Goal: Task Accomplishment & Management: Complete application form

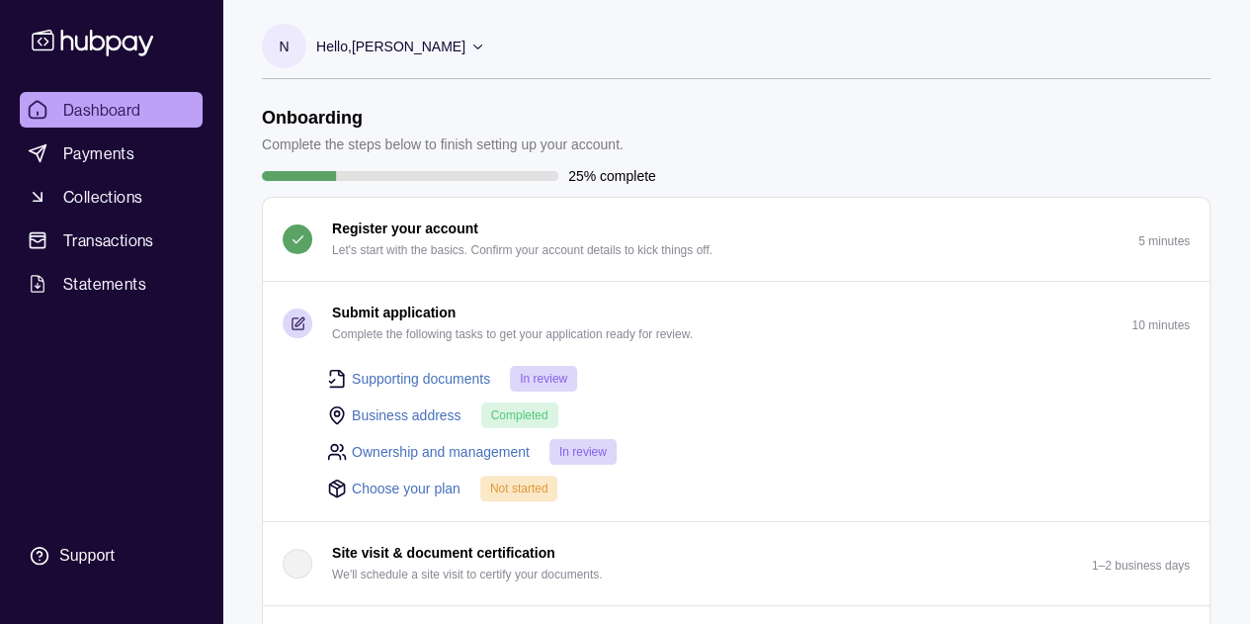
click at [772, 521] on div "Submit application Complete the following tasks to get your application ready f…" at bounding box center [736, 402] width 947 height 240
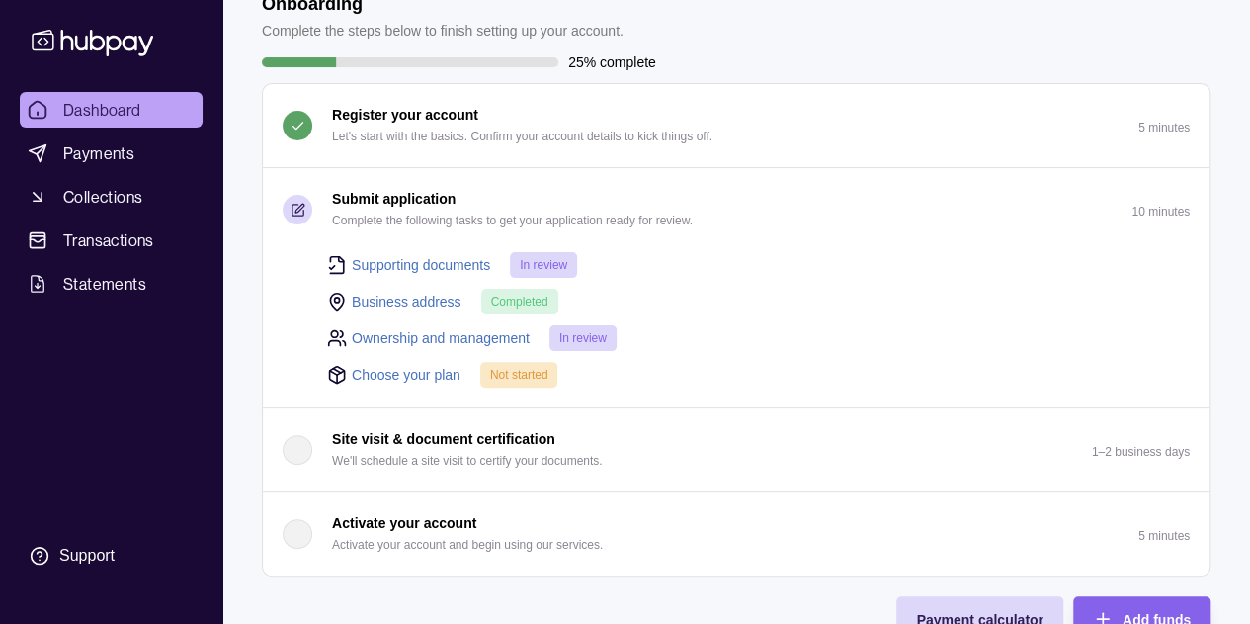
scroll to position [102, 0]
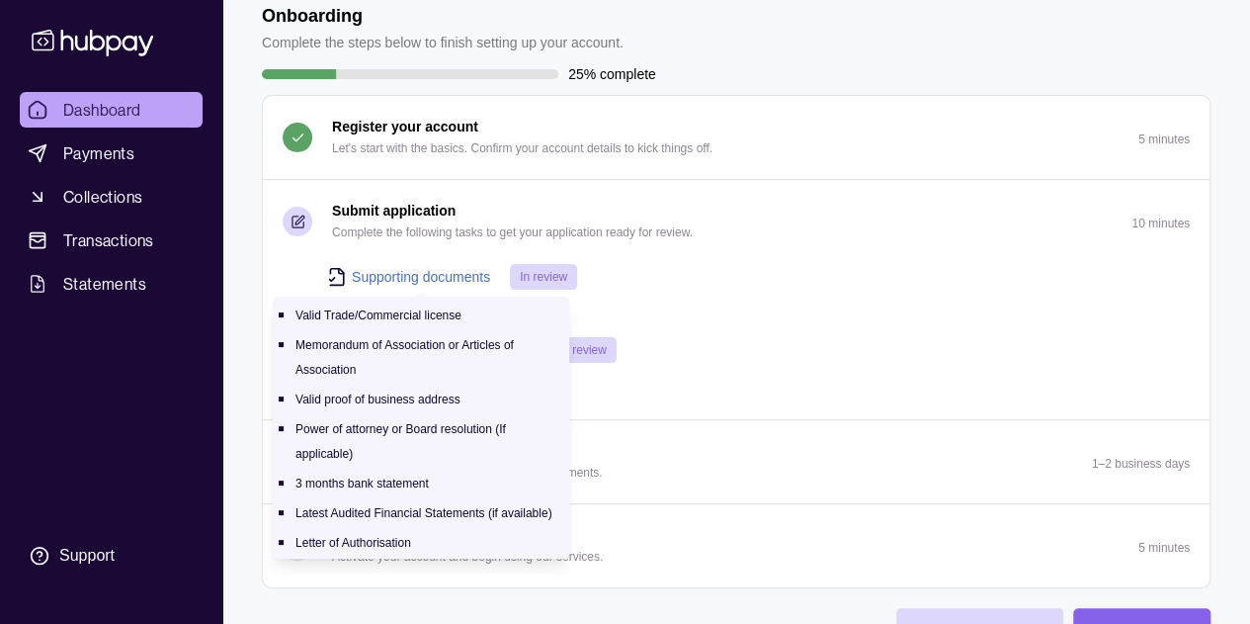
click at [470, 268] on link "Supporting documents" at bounding box center [421, 277] width 138 height 22
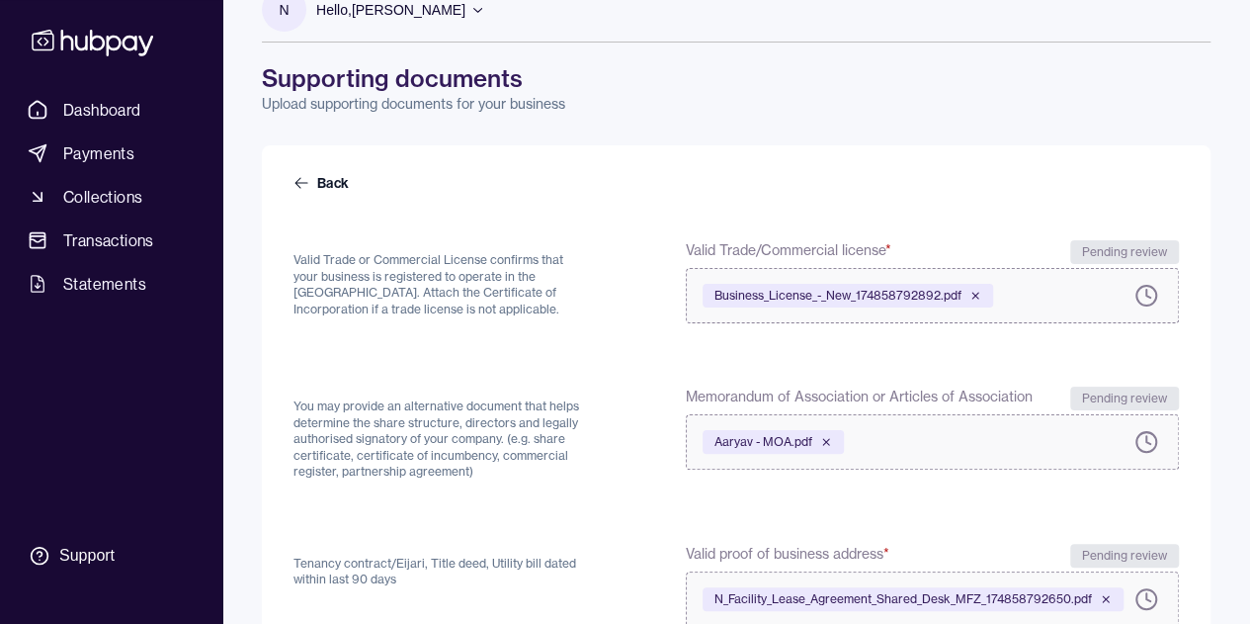
scroll to position [39, 0]
click at [307, 175] on icon at bounding box center [302, 181] width 16 height 16
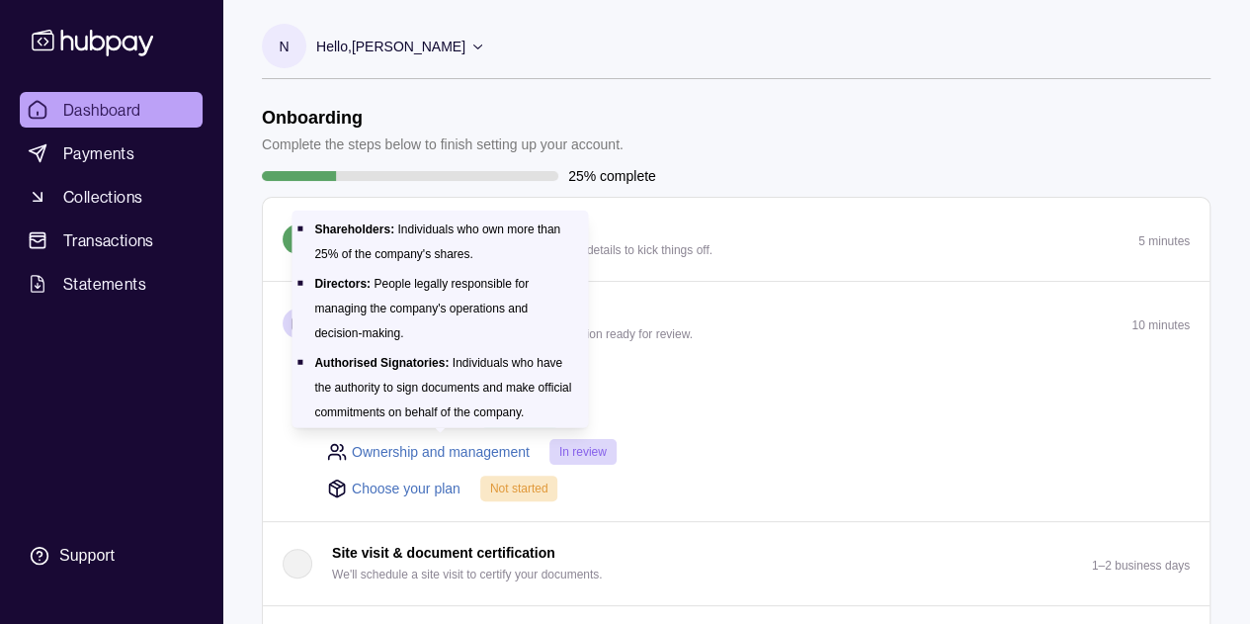
click at [511, 446] on link "Ownership and management" at bounding box center [441, 452] width 178 height 22
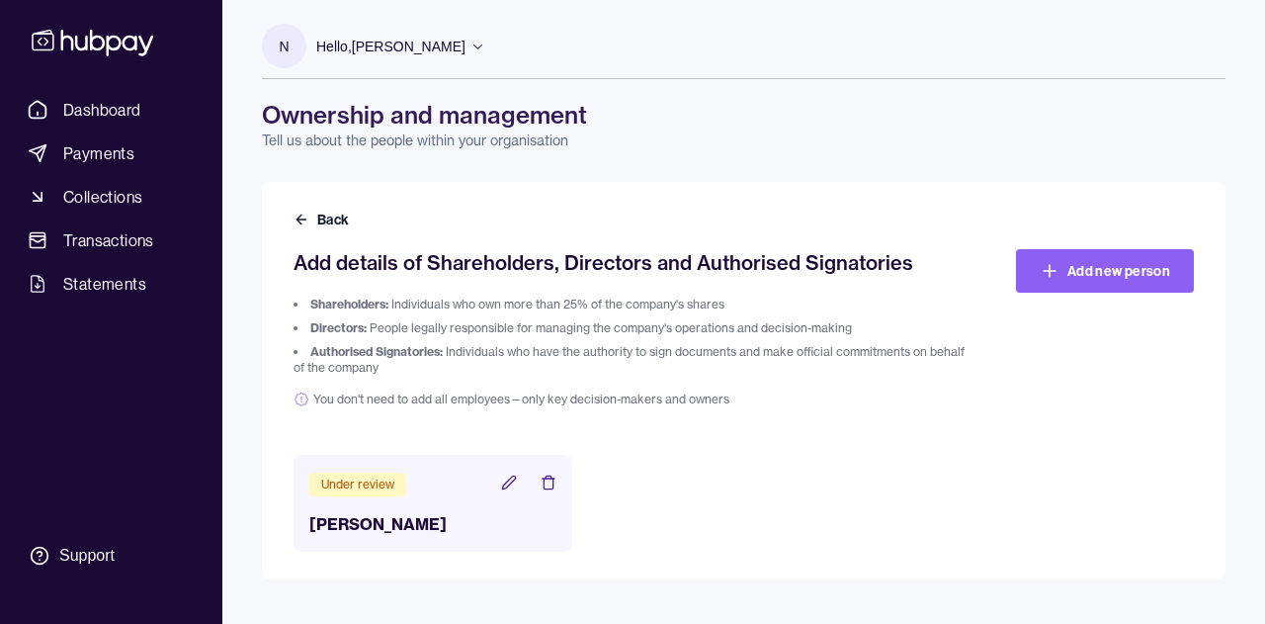
click at [306, 214] on icon at bounding box center [302, 219] width 16 height 16
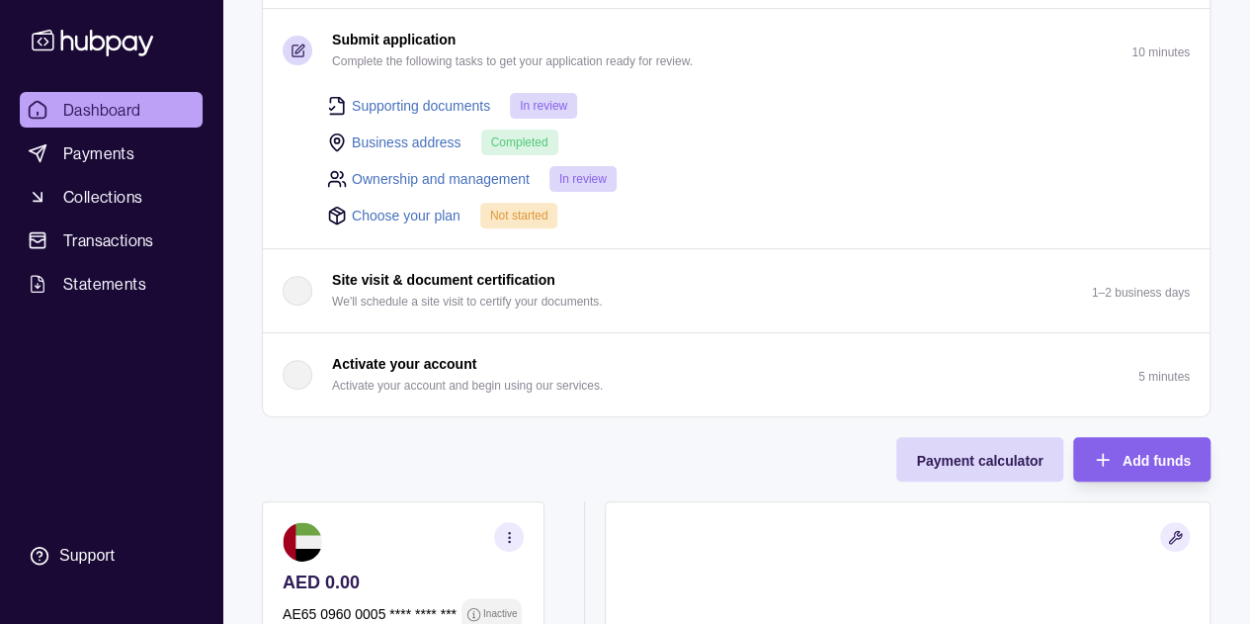
scroll to position [296, 0]
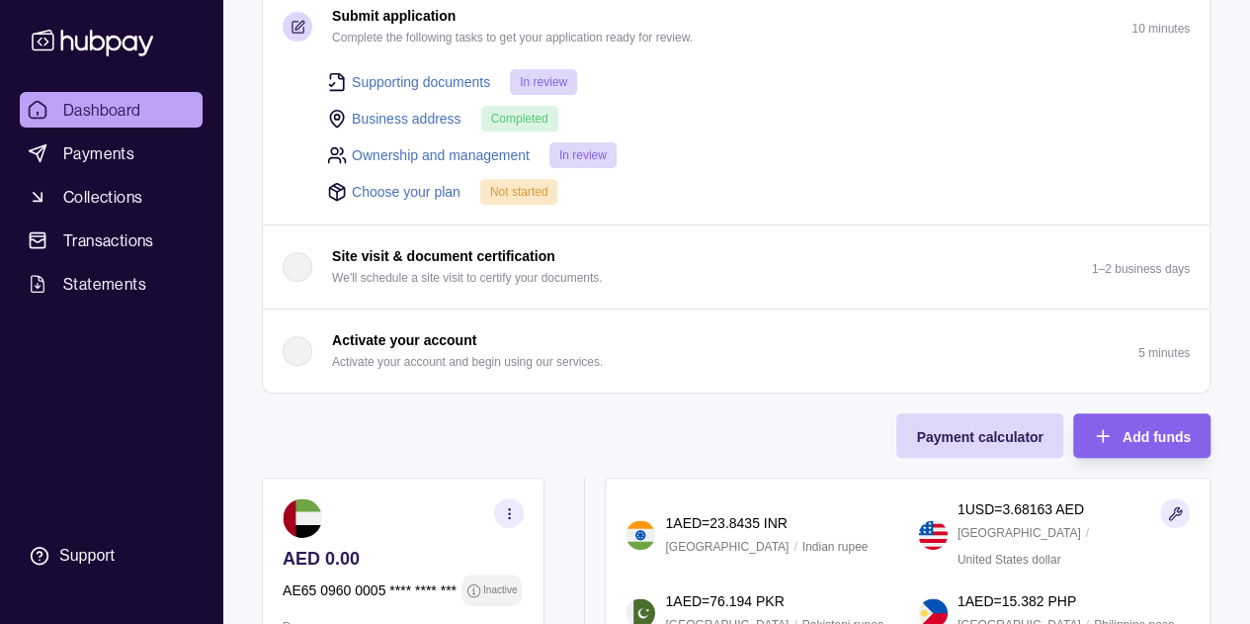
click at [400, 183] on link "Choose your plan" at bounding box center [406, 192] width 109 height 22
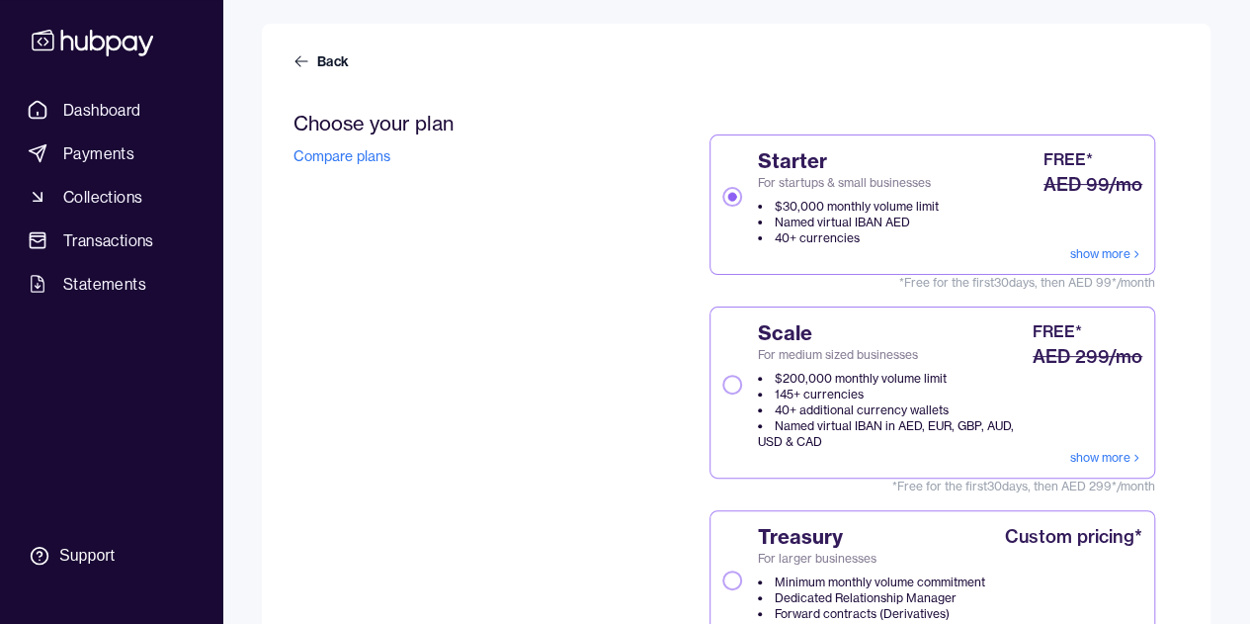
scroll to position [156, 0]
click at [1094, 252] on link "show more" at bounding box center [1106, 256] width 72 height 16
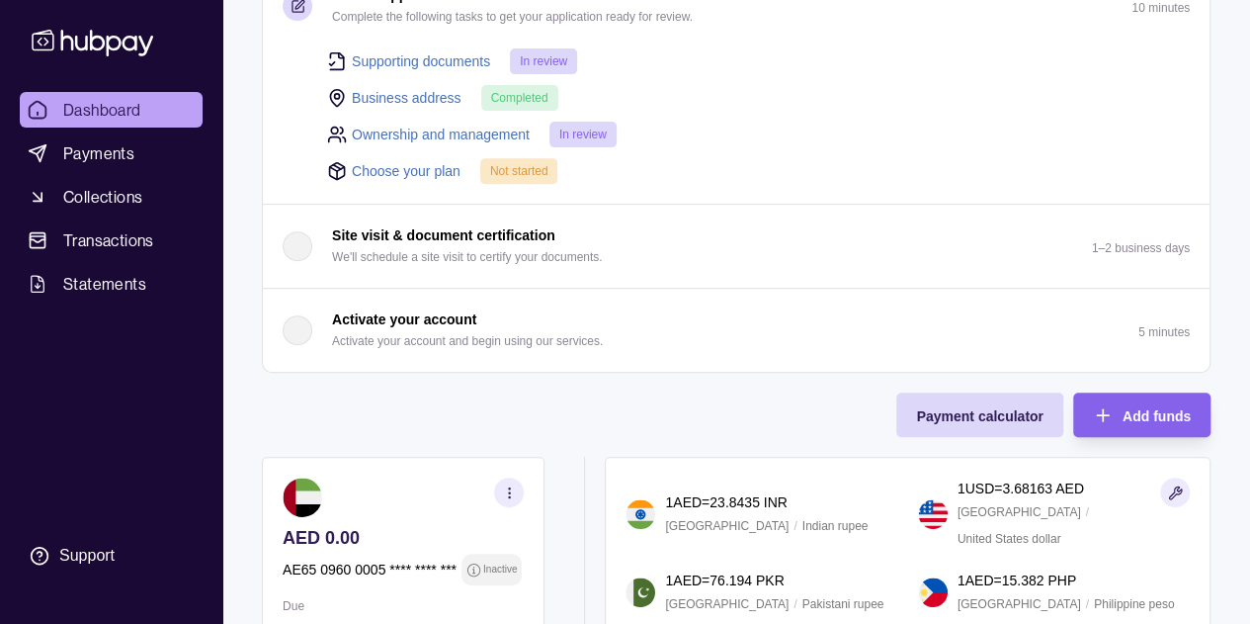
scroll to position [315, 0]
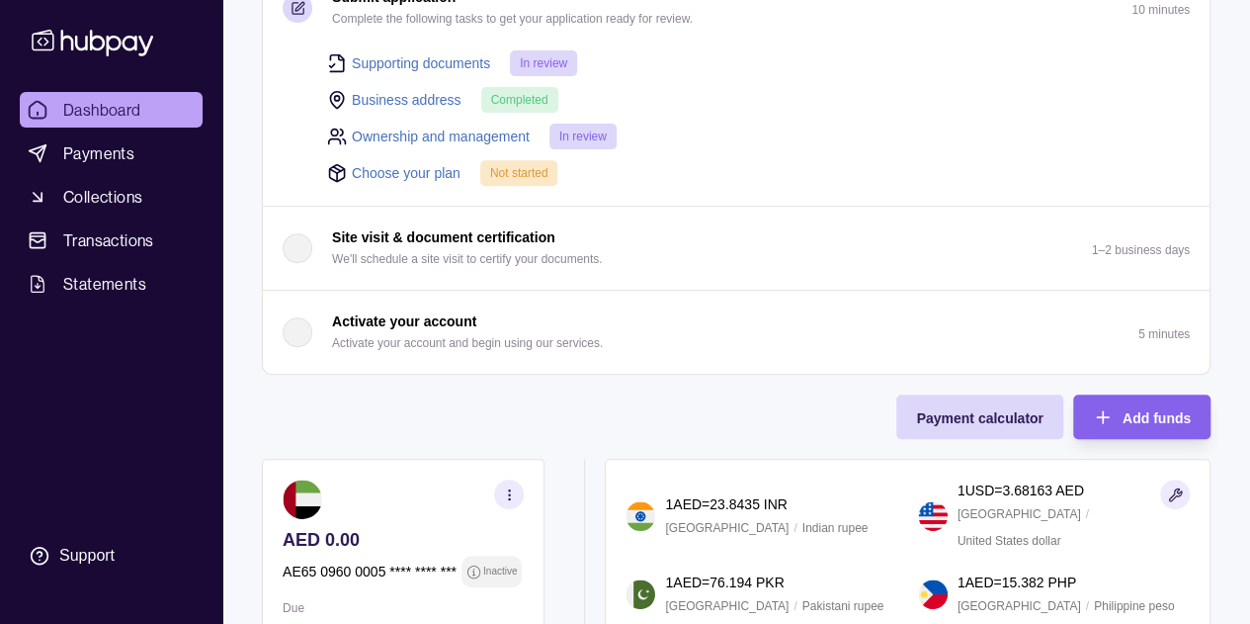
click at [150, 201] on link "Collections" at bounding box center [111, 197] width 183 height 36
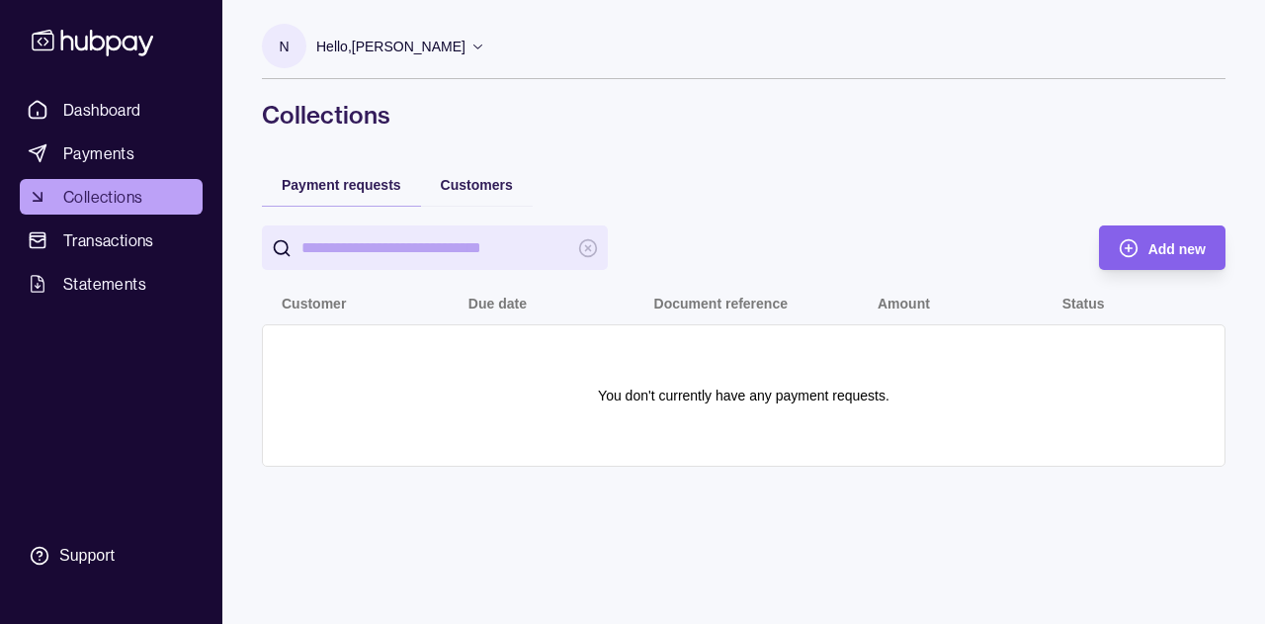
click at [126, 236] on span "Transactions" at bounding box center [108, 240] width 91 height 24
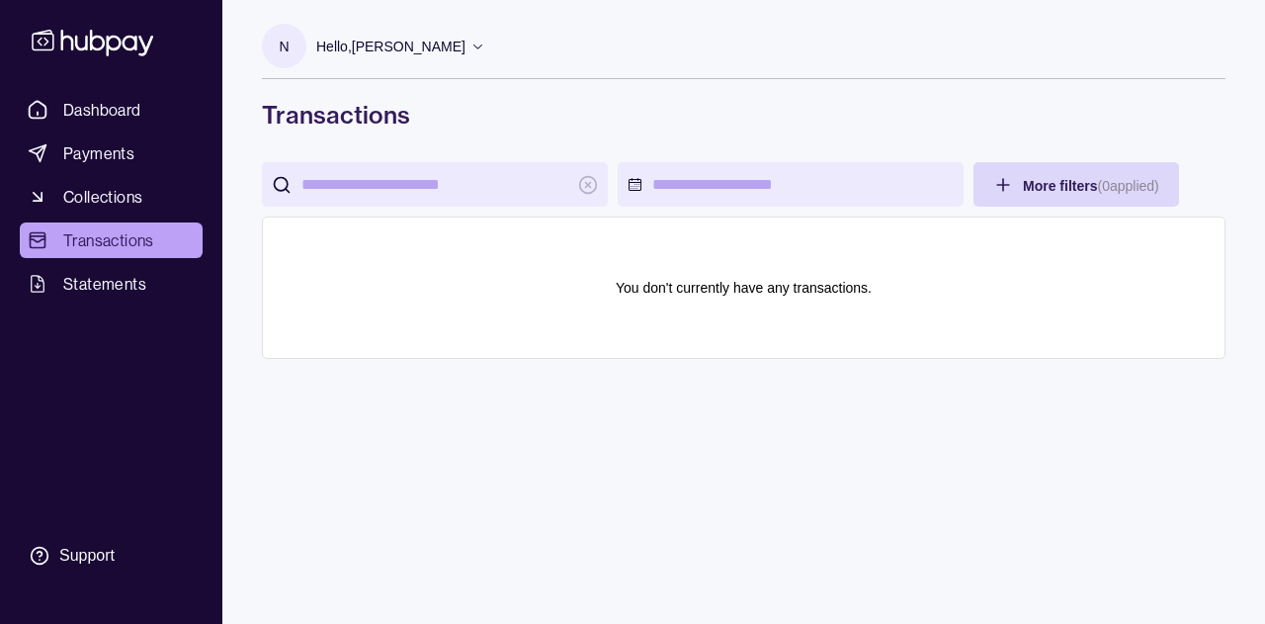
click at [81, 101] on span "Dashboard" at bounding box center [102, 110] width 78 height 24
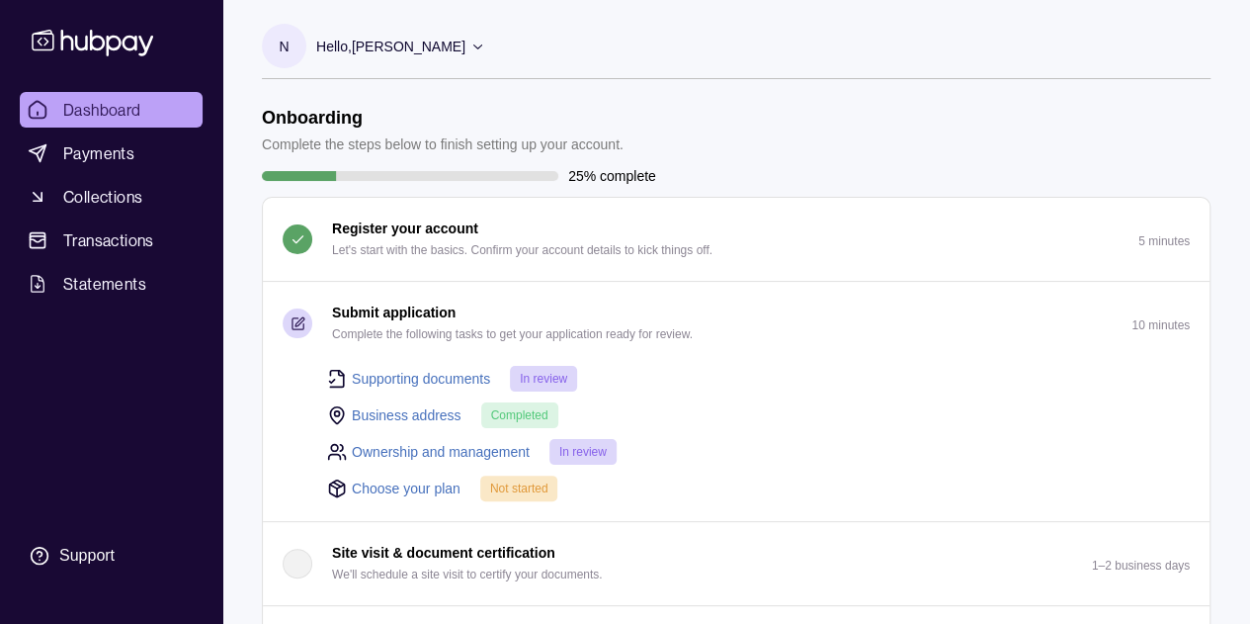
click at [417, 484] on link "Choose your plan" at bounding box center [406, 488] width 109 height 22
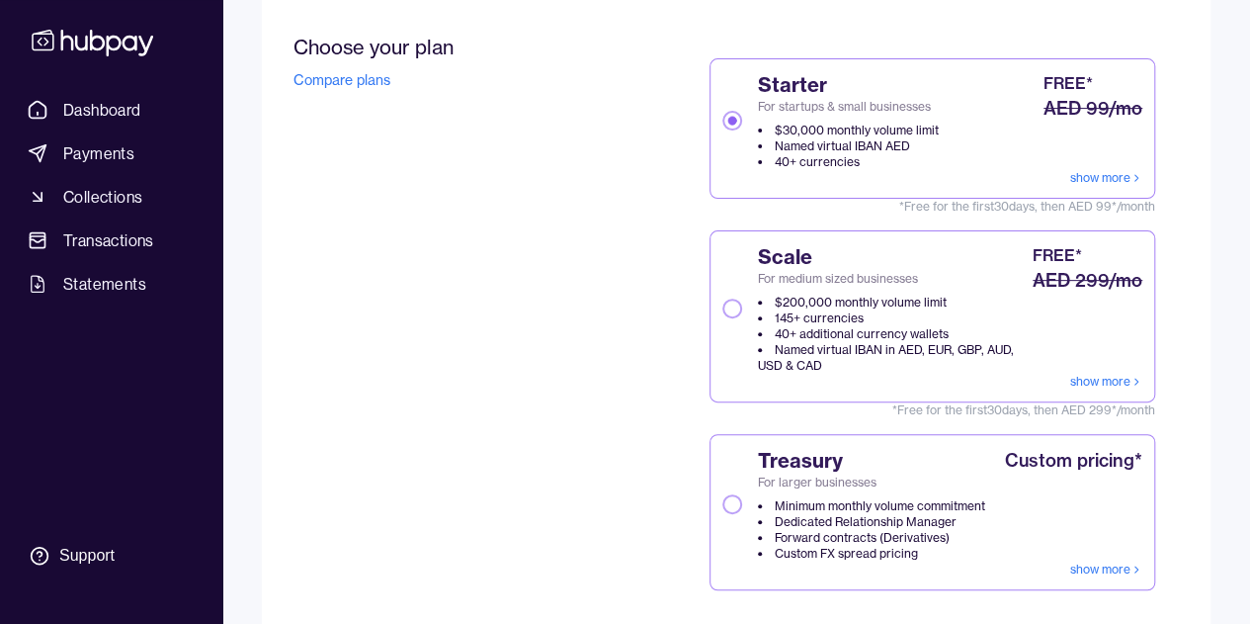
scroll to position [233, 0]
click at [734, 315] on button "Scale For medium sized businesses $200,000 monthly volume limit 145+ currencies…" at bounding box center [732, 309] width 20 height 20
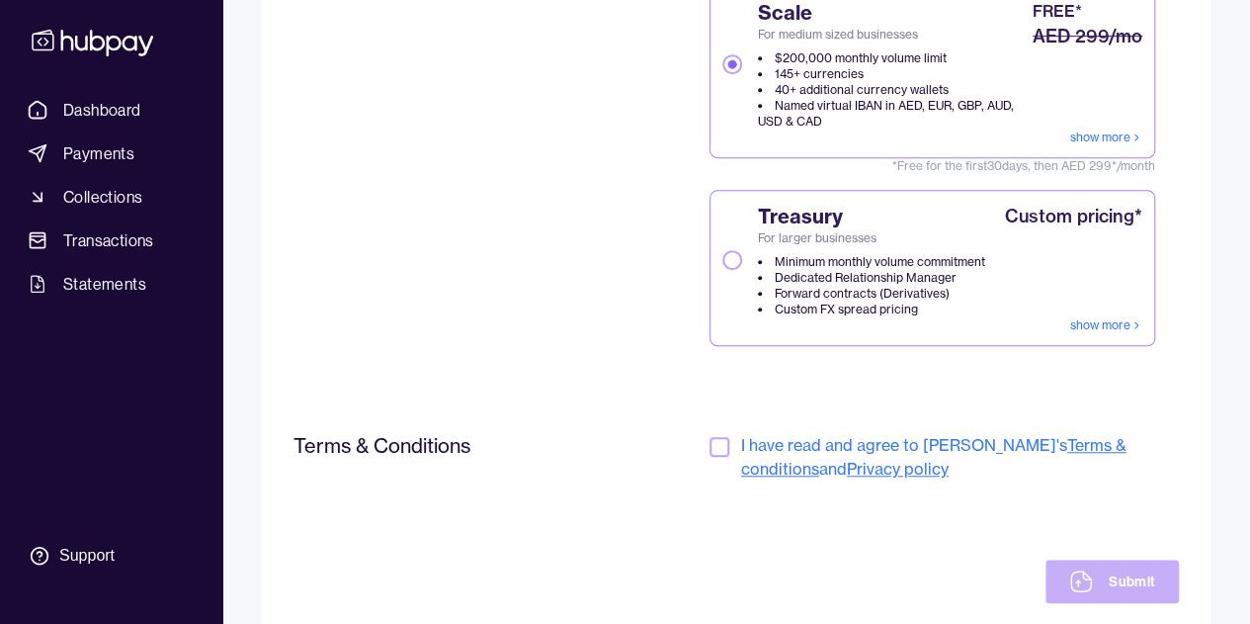
scroll to position [484, 0]
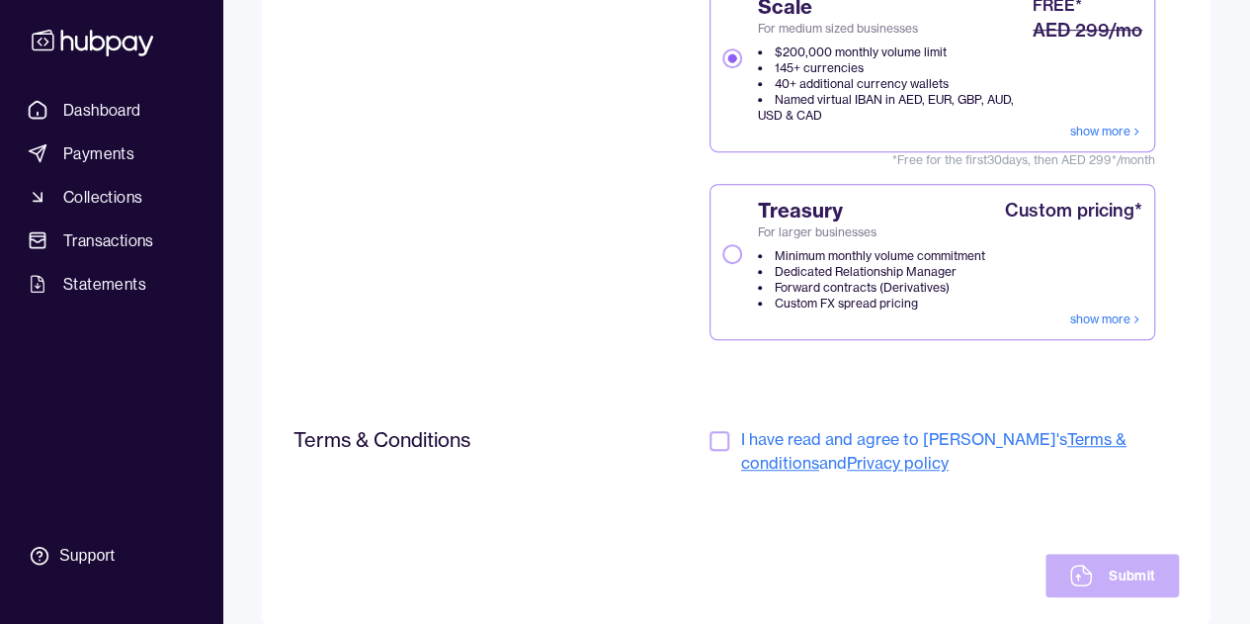
click at [717, 440] on button "button" at bounding box center [720, 441] width 20 height 20
click at [1140, 578] on button "Submit" at bounding box center [1112, 574] width 133 height 43
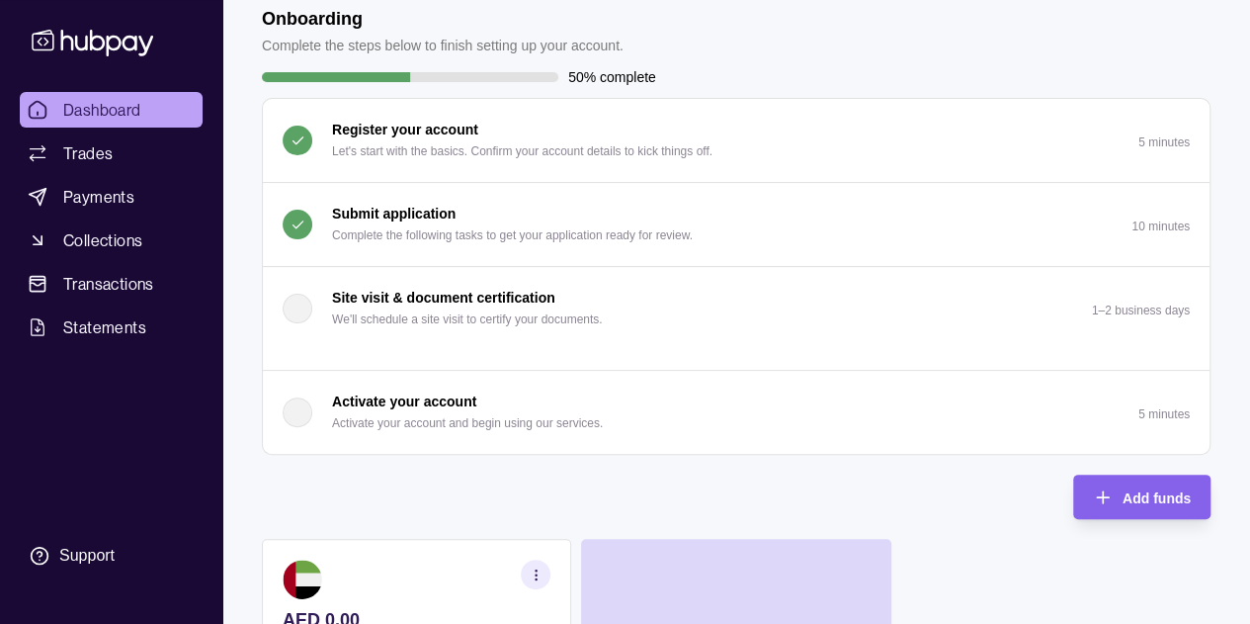
scroll to position [77, 0]
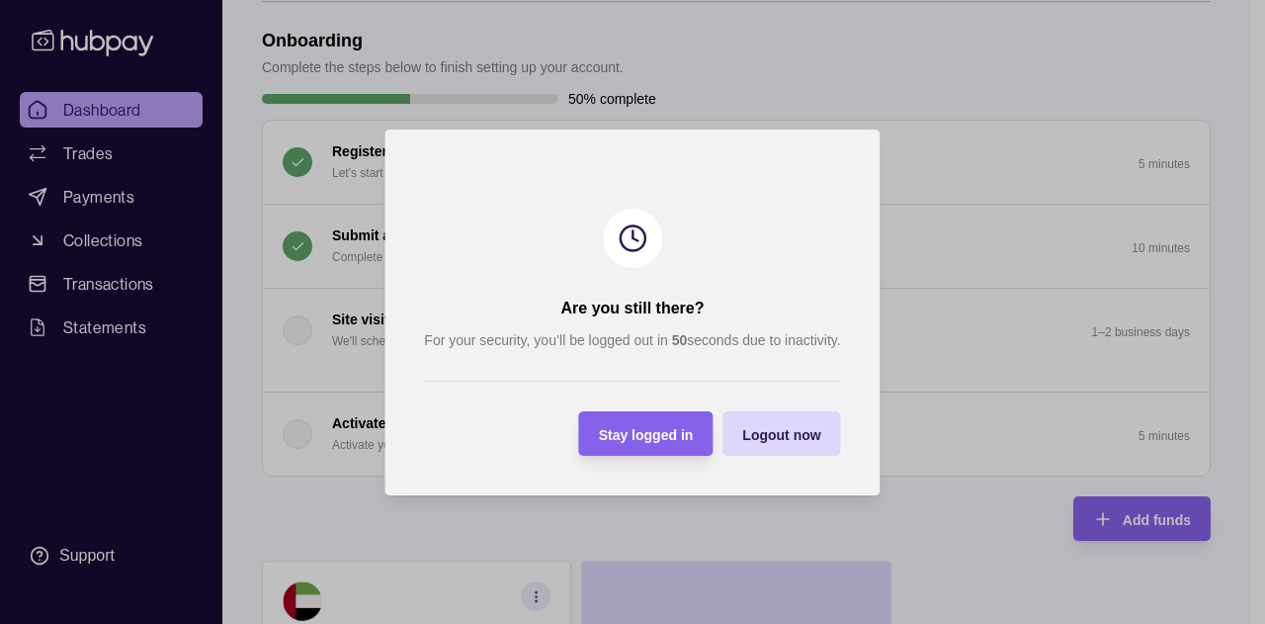
click at [682, 432] on span "Stay logged in" at bounding box center [646, 434] width 95 height 16
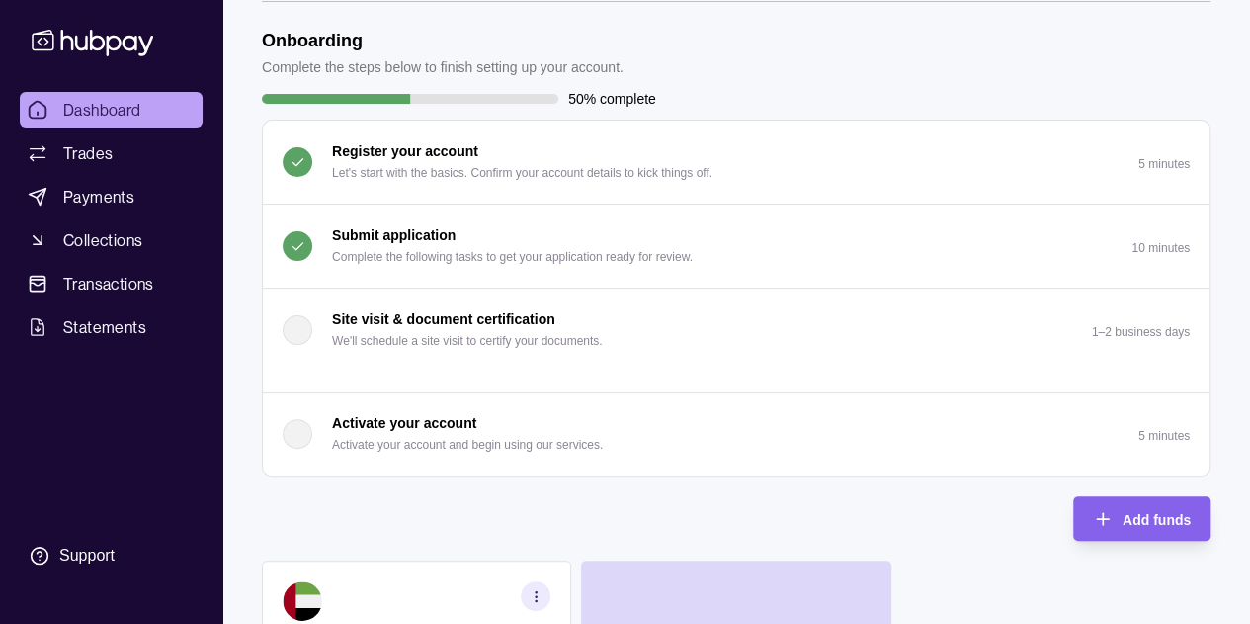
click at [55, 147] on link "Trades" at bounding box center [111, 153] width 183 height 36
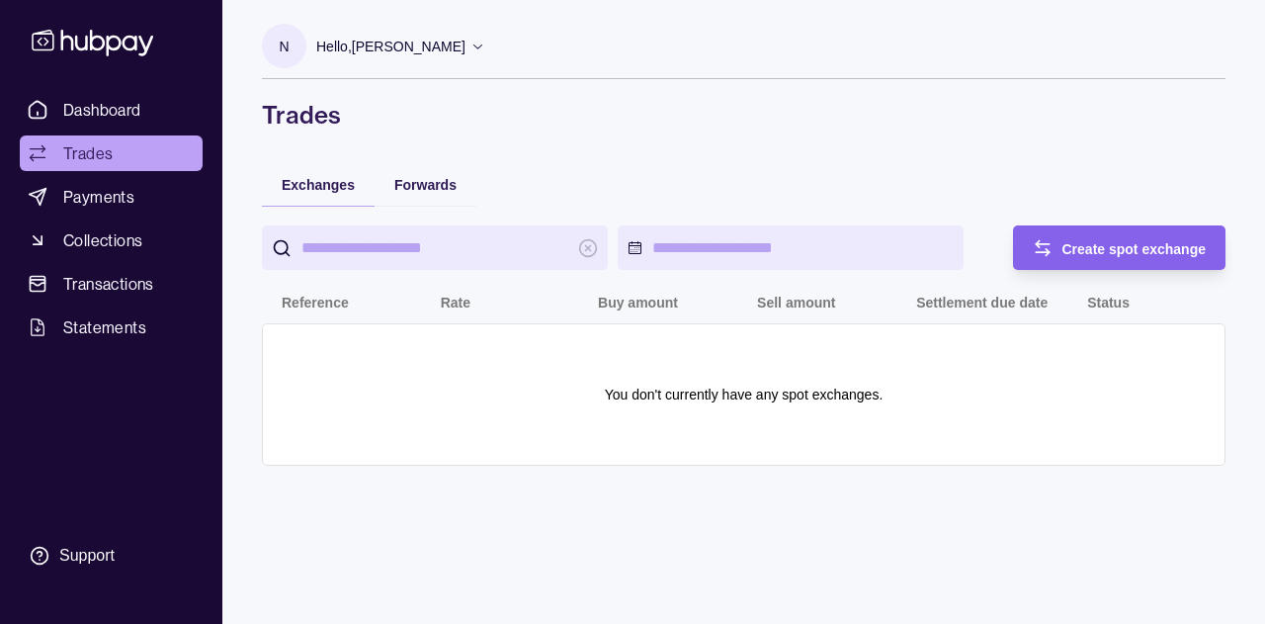
click at [72, 193] on span "Payments" at bounding box center [98, 197] width 71 height 24
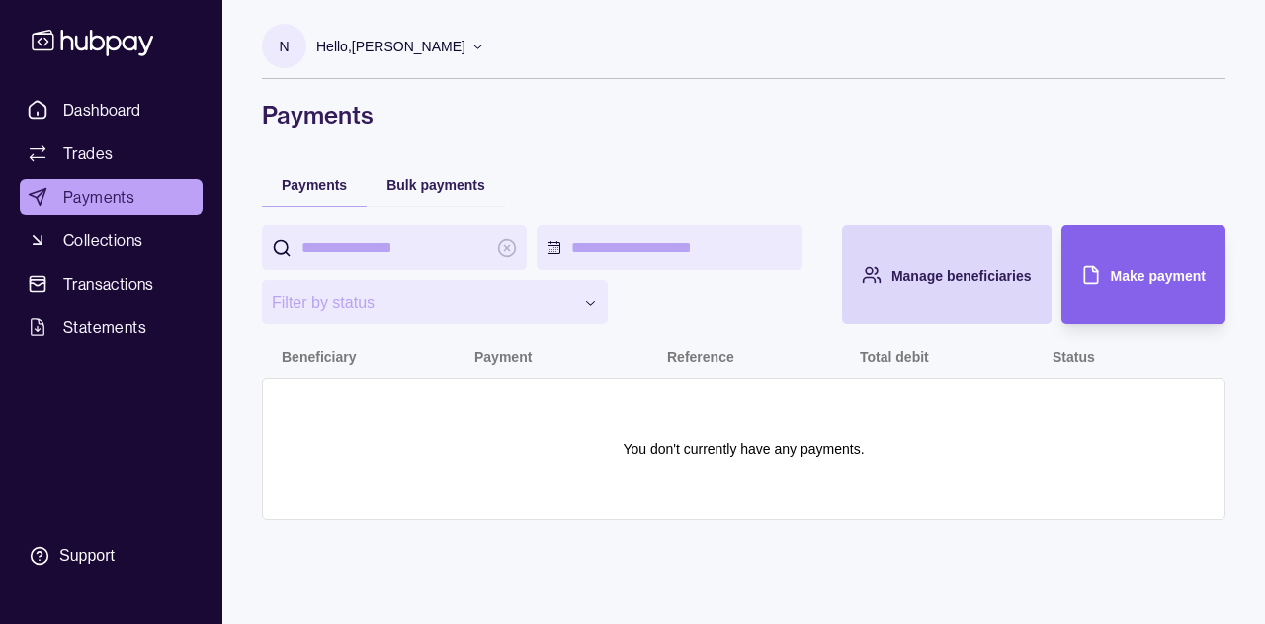
click at [99, 236] on span "Collections" at bounding box center [102, 240] width 79 height 24
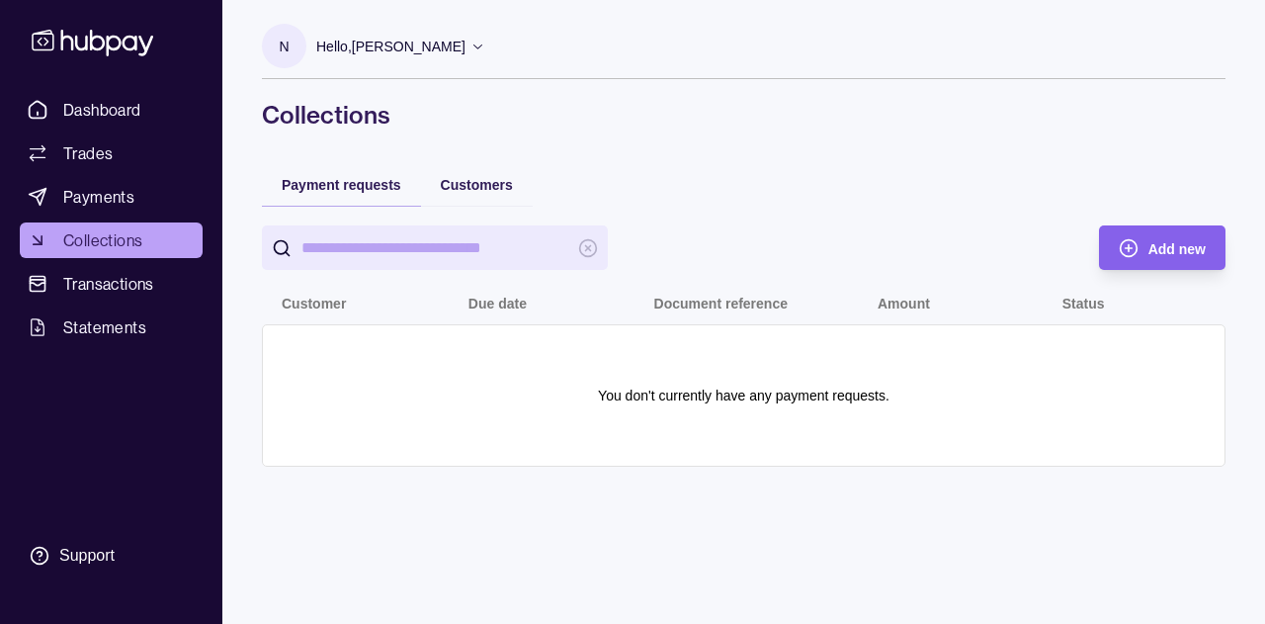
click at [116, 272] on span "Transactions" at bounding box center [108, 284] width 91 height 24
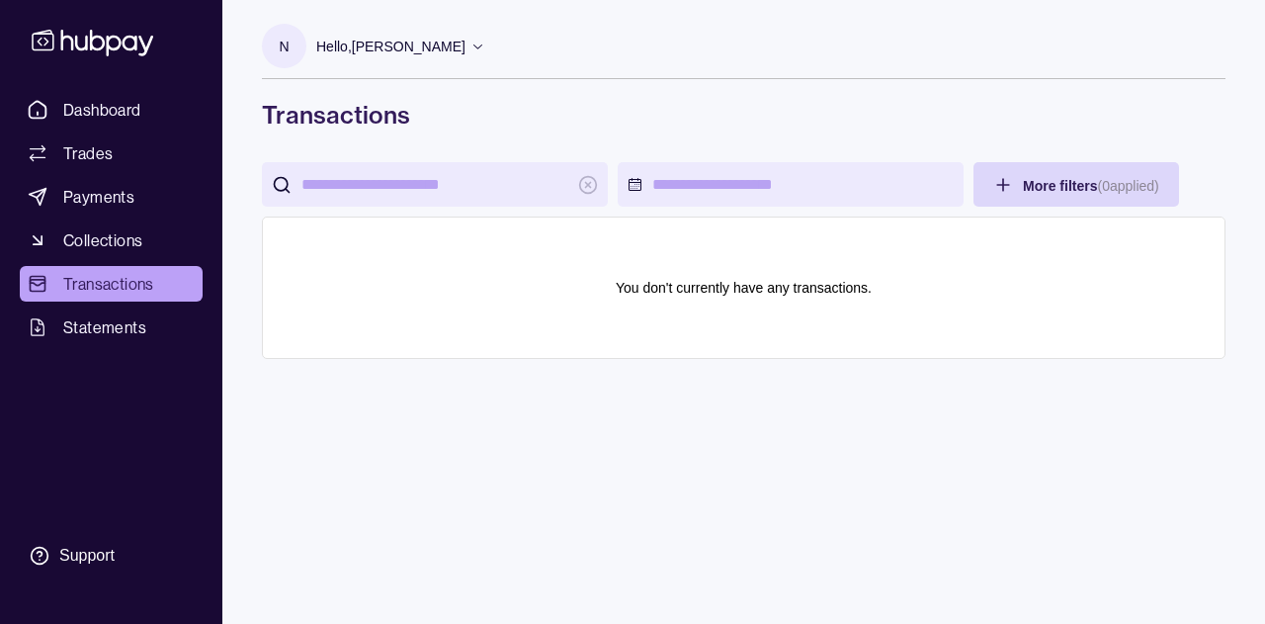
click at [112, 321] on span "Statements" at bounding box center [104, 327] width 83 height 24
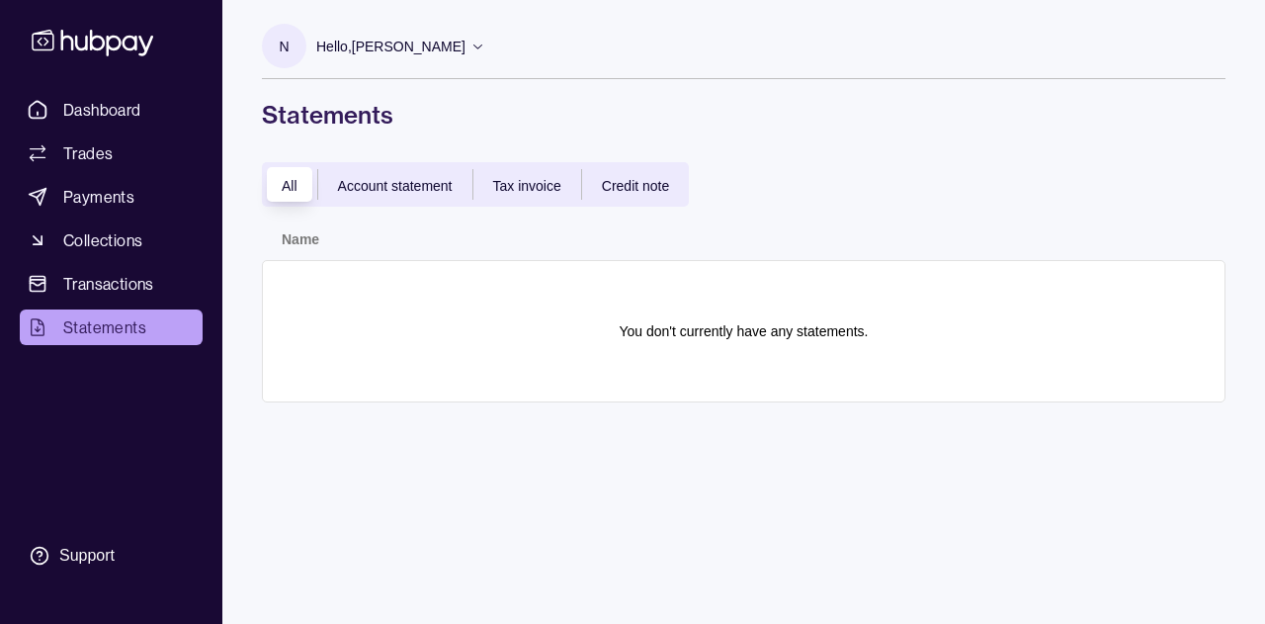
click at [132, 120] on span "Dashboard" at bounding box center [102, 110] width 78 height 24
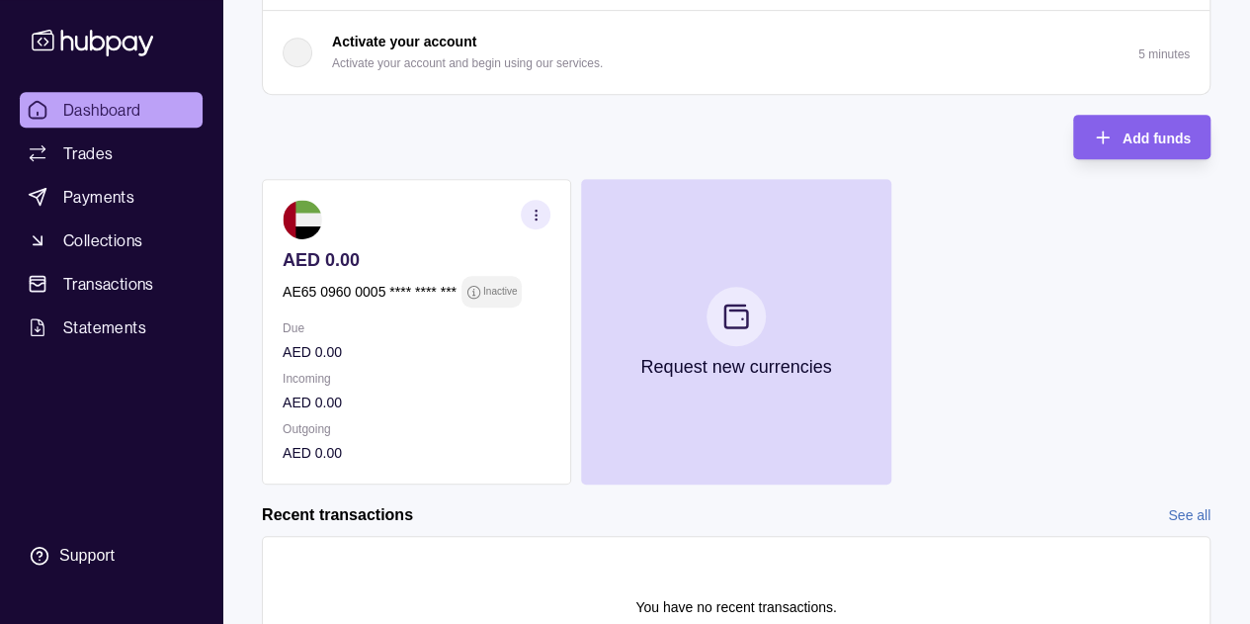
scroll to position [448, 0]
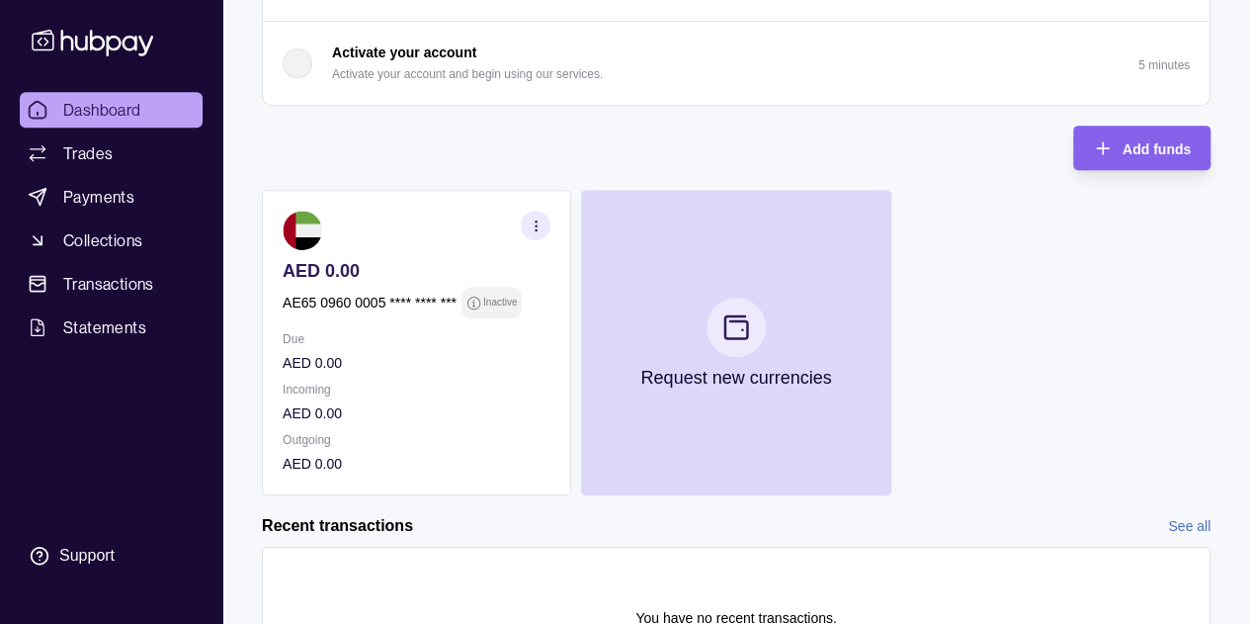
click at [723, 343] on section at bounding box center [736, 326] width 59 height 59
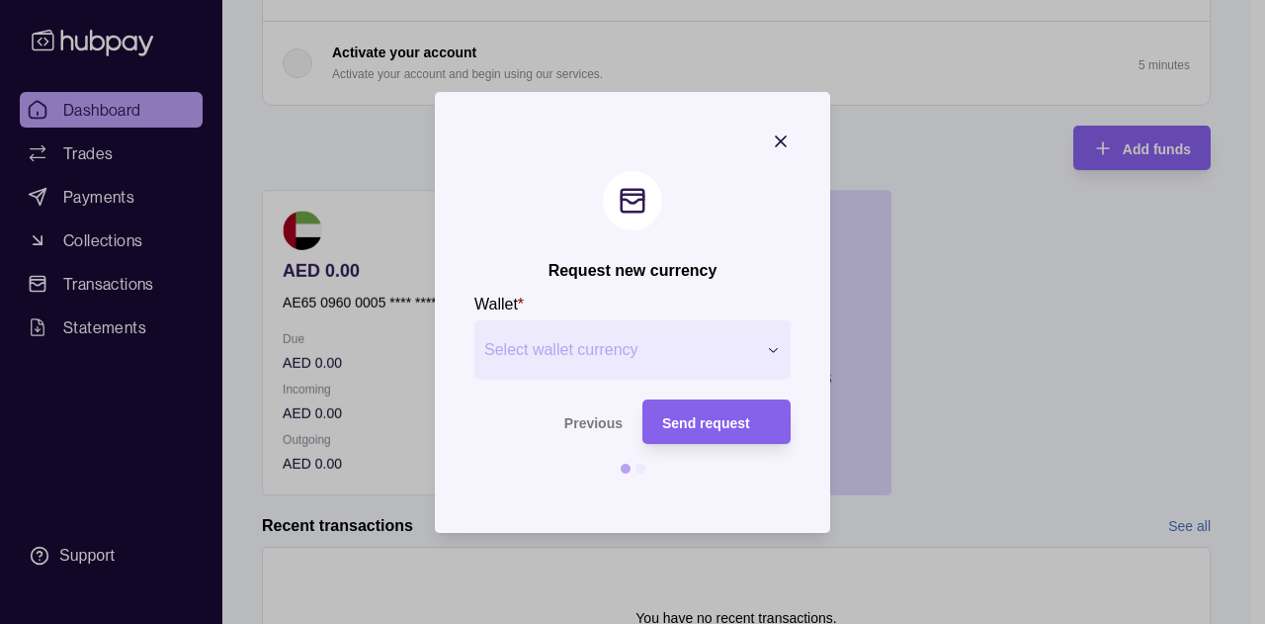
click at [698, 345] on span "Select wallet currency" at bounding box center [620, 350] width 272 height 24
click at [779, 147] on icon "button" at bounding box center [781, 141] width 20 height 20
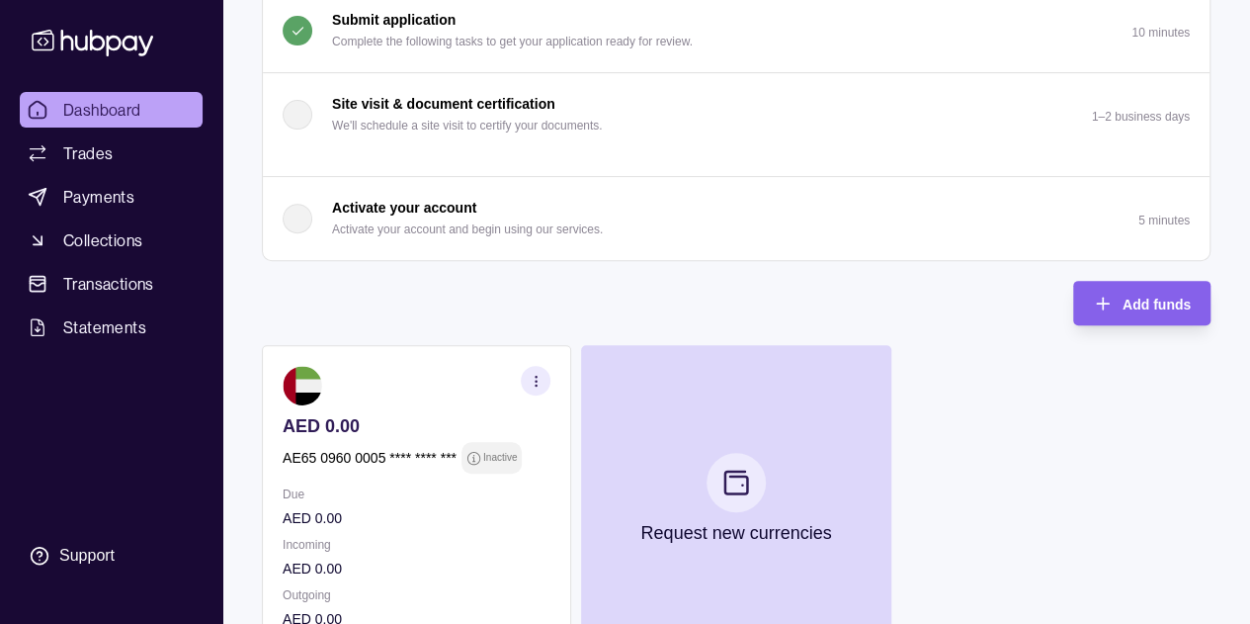
scroll to position [289, 0]
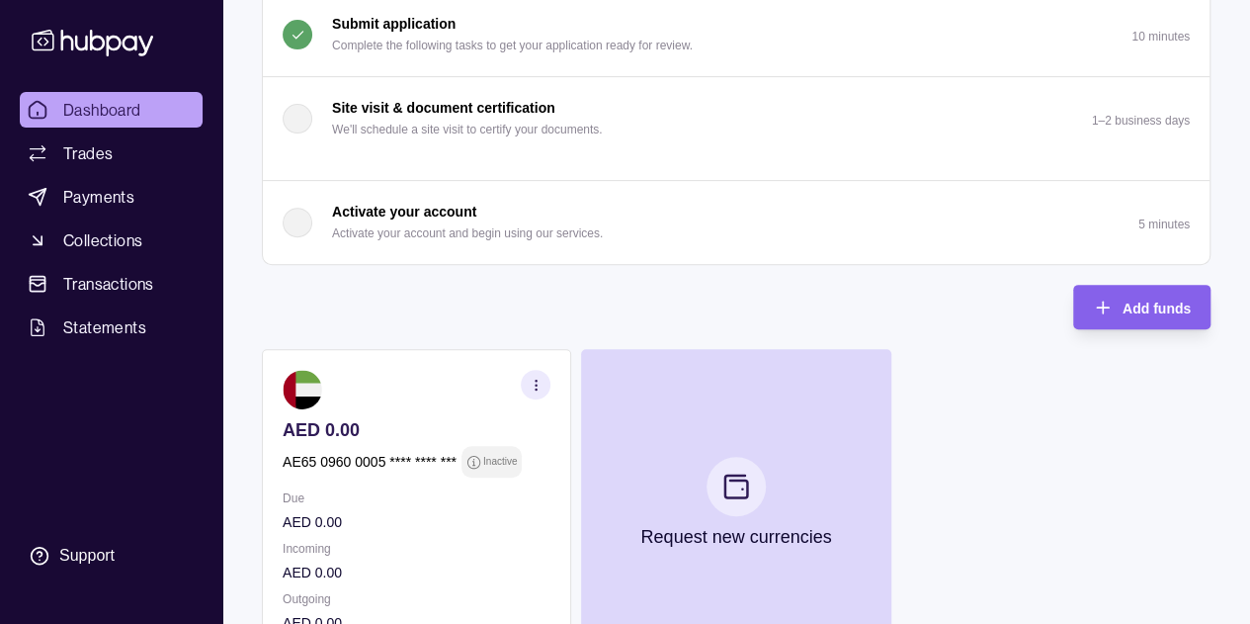
click at [1138, 321] on div "Add funds" at bounding box center [1126, 307] width 127 height 44
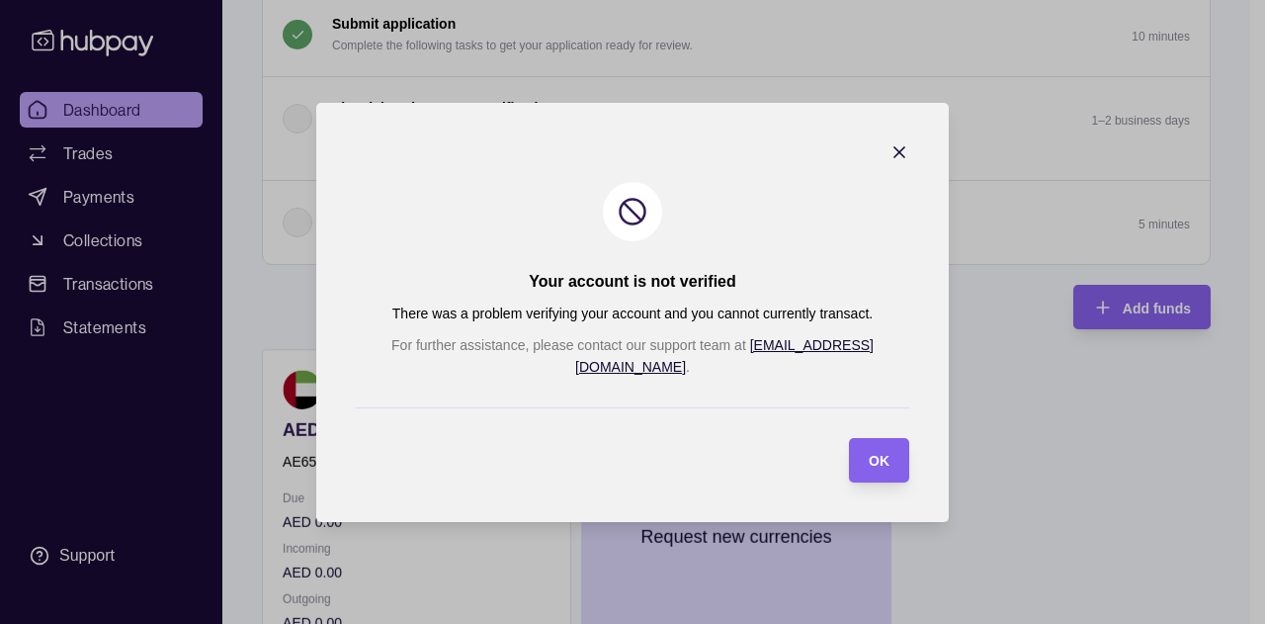
click at [860, 150] on section "Your account is not verified There was a problem verifying your account and you…" at bounding box center [632, 312] width 632 height 419
click at [894, 157] on icon "button" at bounding box center [899, 152] width 10 height 10
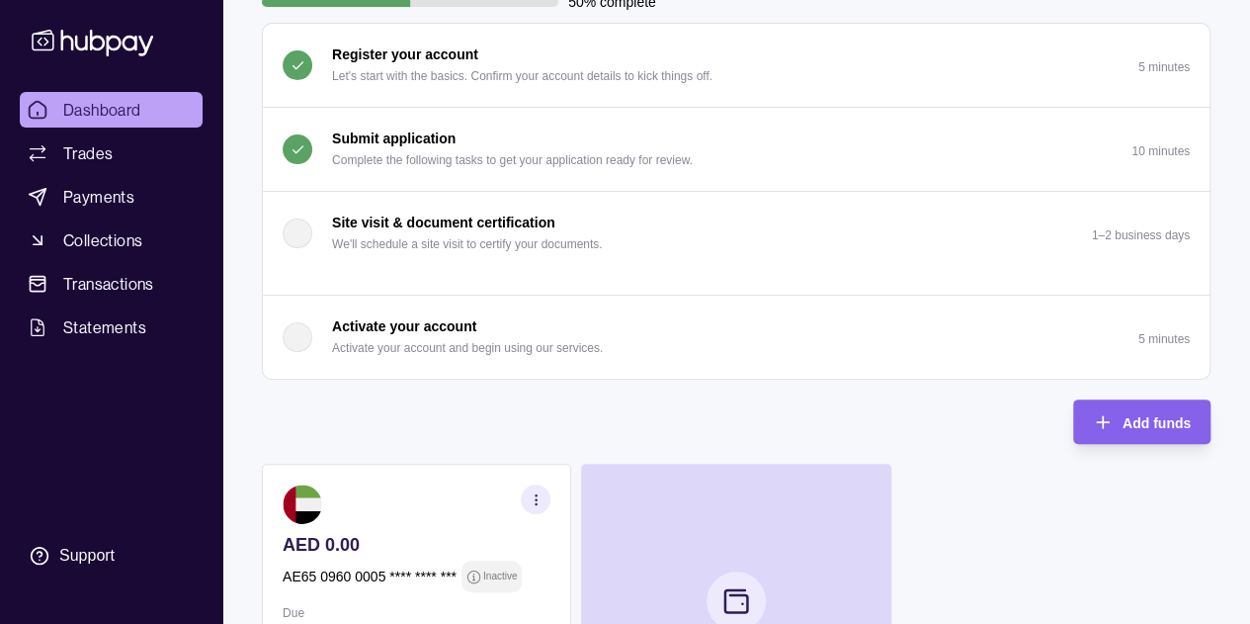
scroll to position [227, 0]
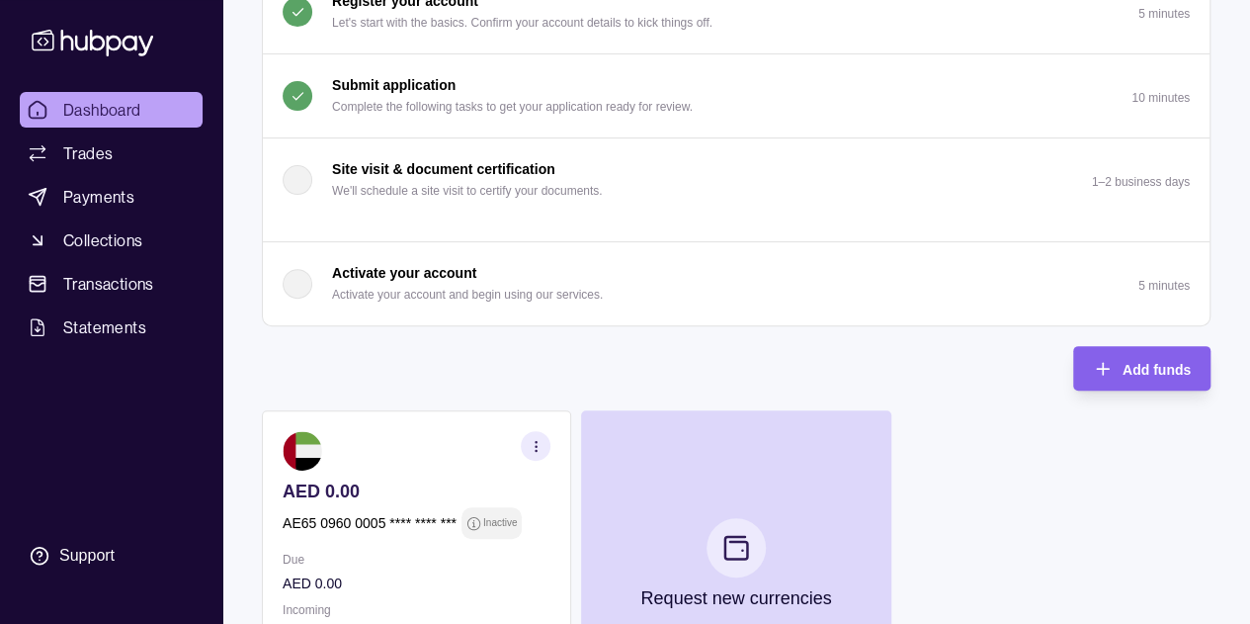
click at [1132, 358] on div "Add funds" at bounding box center [1157, 369] width 68 height 24
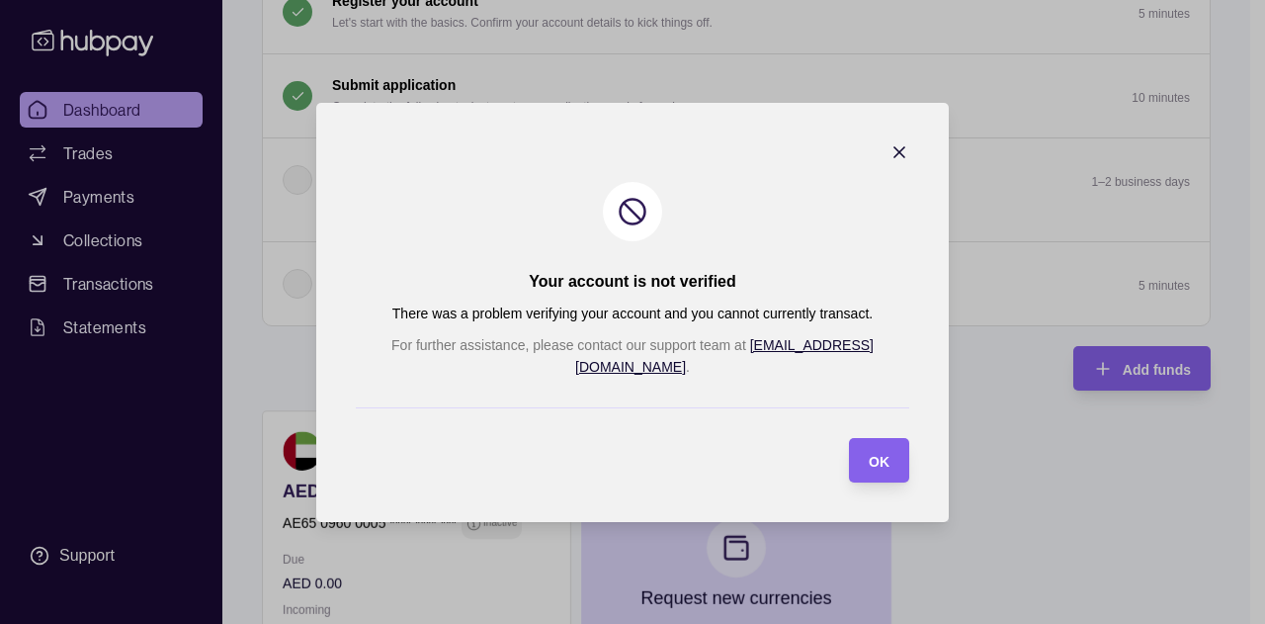
click at [889, 161] on icon "button" at bounding box center [899, 152] width 20 height 20
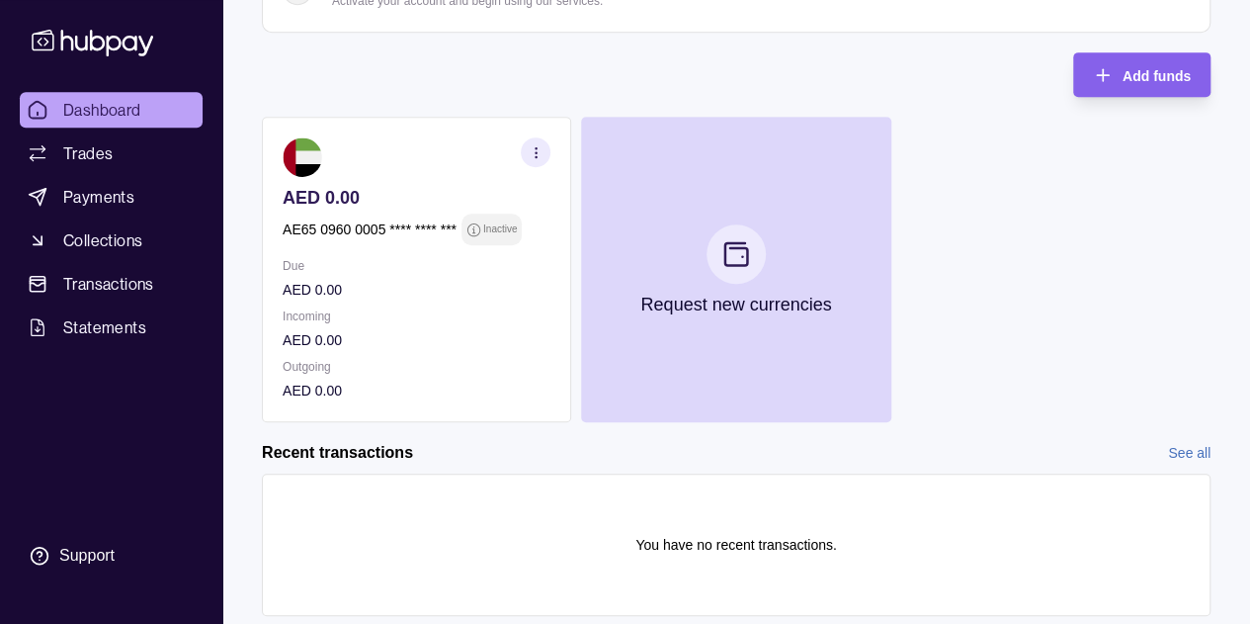
scroll to position [573, 0]
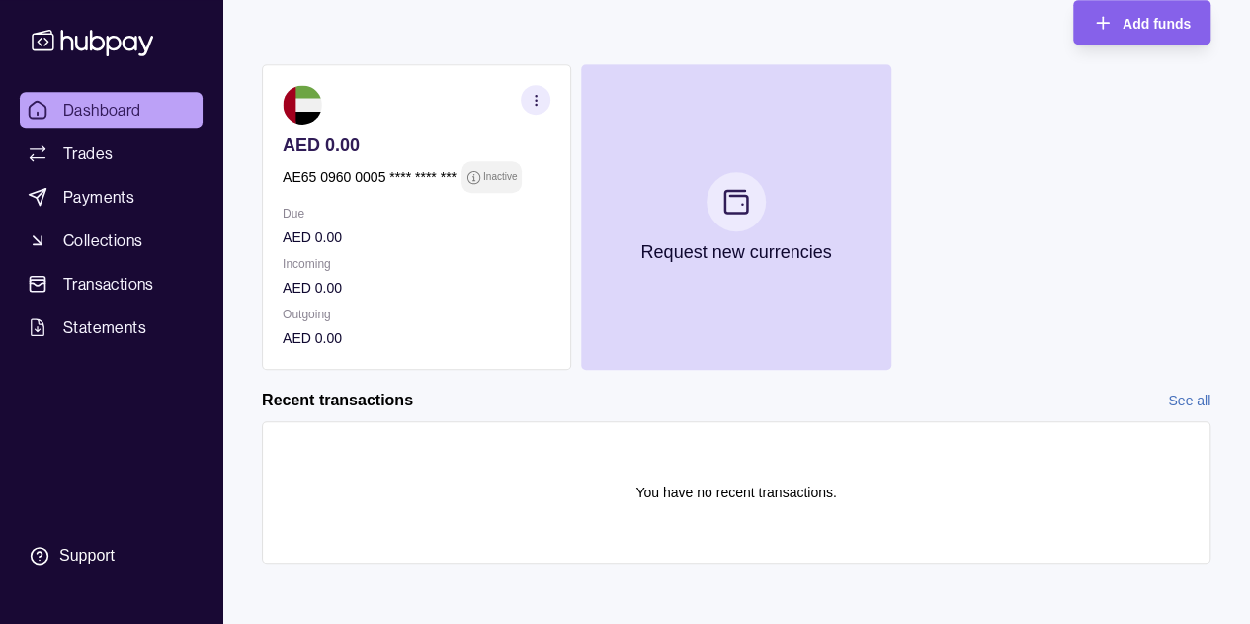
click at [529, 94] on icon "button" at bounding box center [536, 100] width 15 height 15
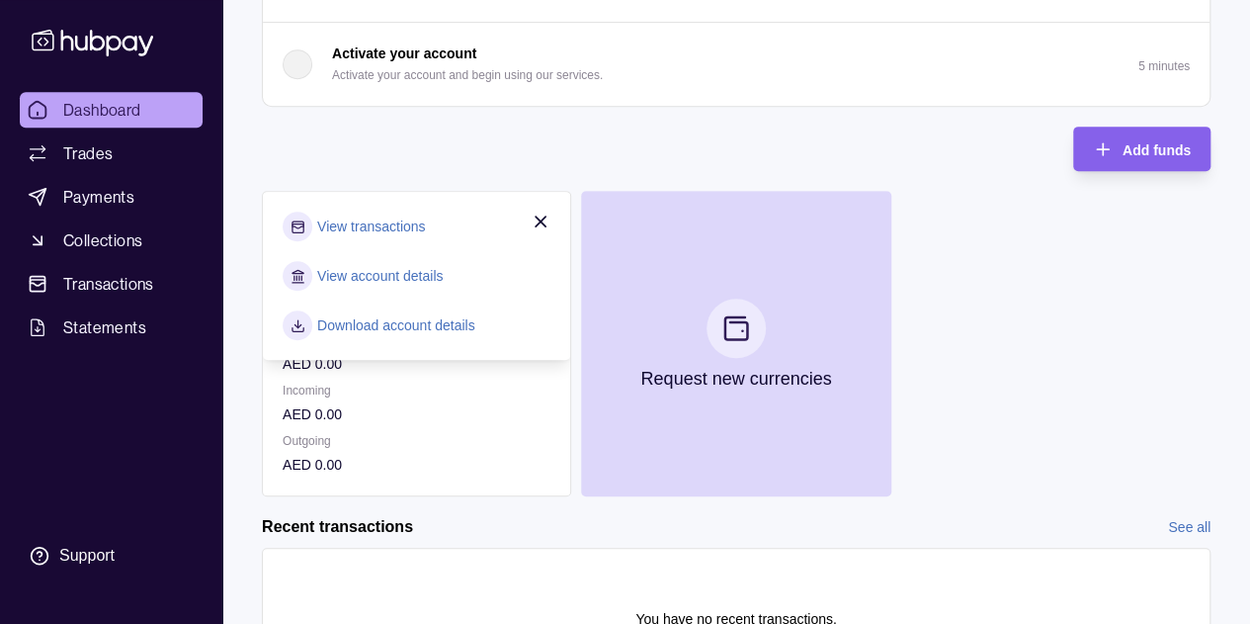
scroll to position [450, 0]
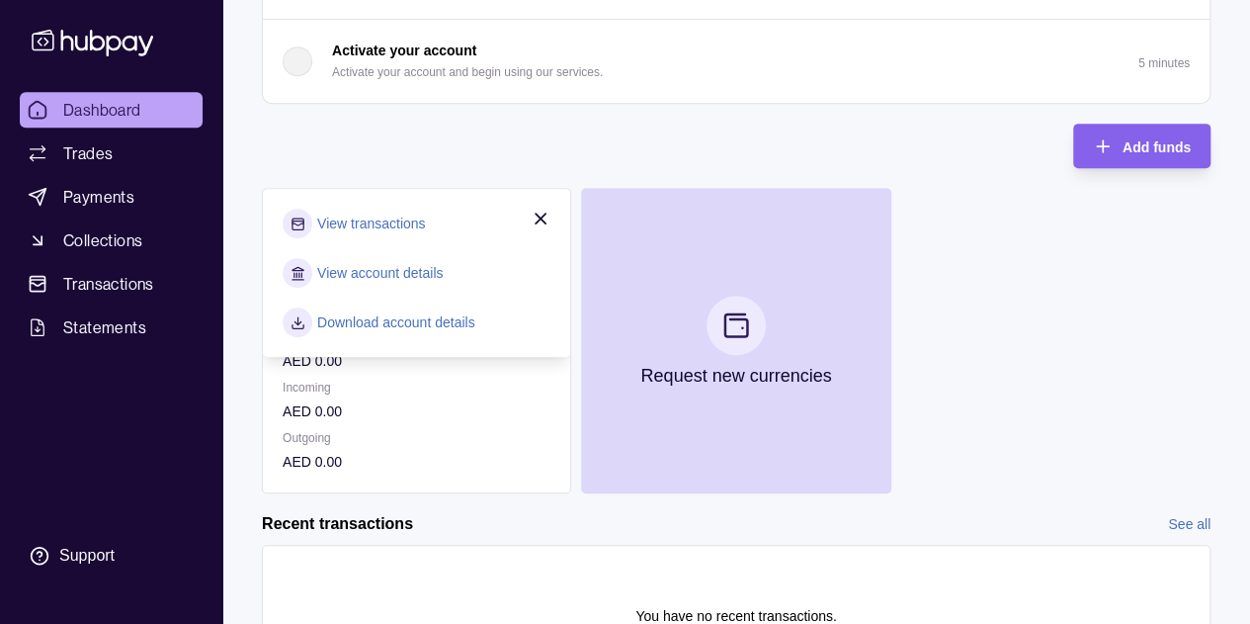
click at [394, 400] on p "AED 0.00" at bounding box center [417, 411] width 268 height 22
click at [537, 212] on icon "button" at bounding box center [541, 219] width 20 height 20
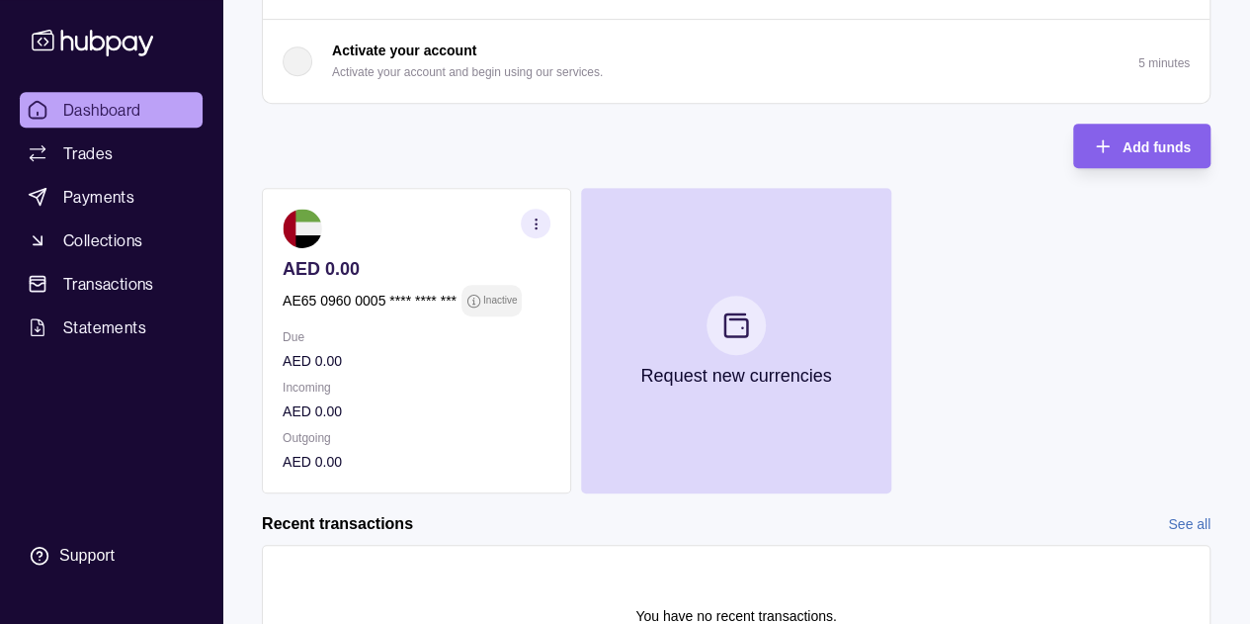
click at [537, 216] on icon "button" at bounding box center [536, 223] width 15 height 15
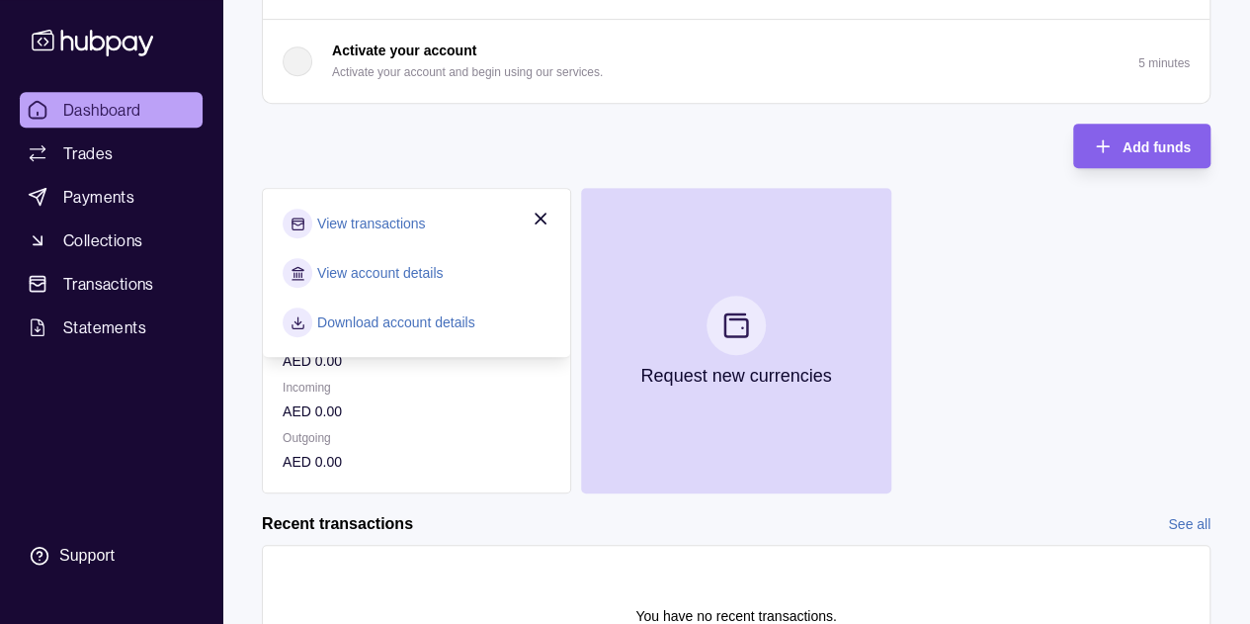
click at [537, 212] on icon "button" at bounding box center [541, 219] width 20 height 20
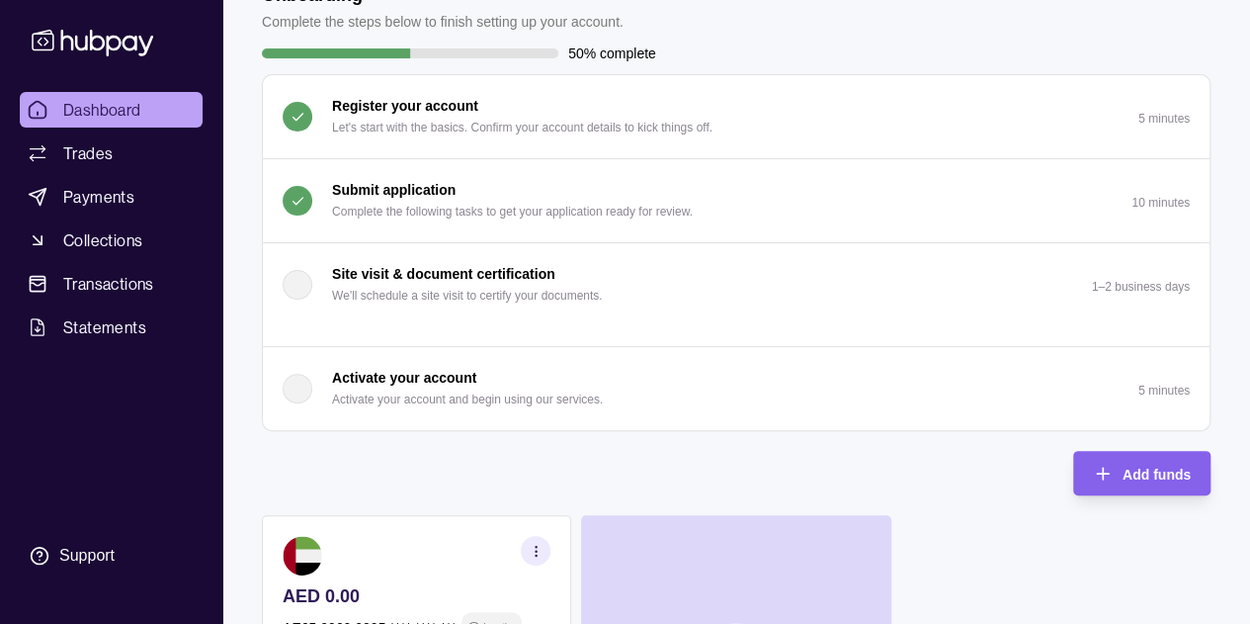
scroll to position [0, 0]
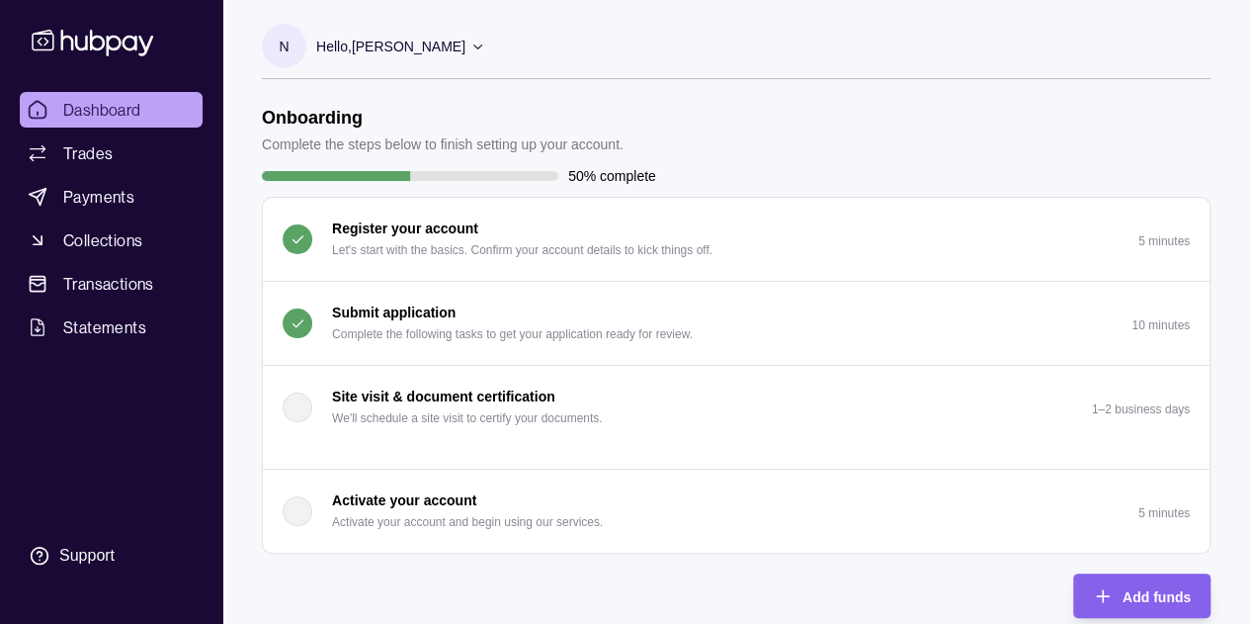
click at [104, 149] on span "Trades" at bounding box center [87, 153] width 49 height 24
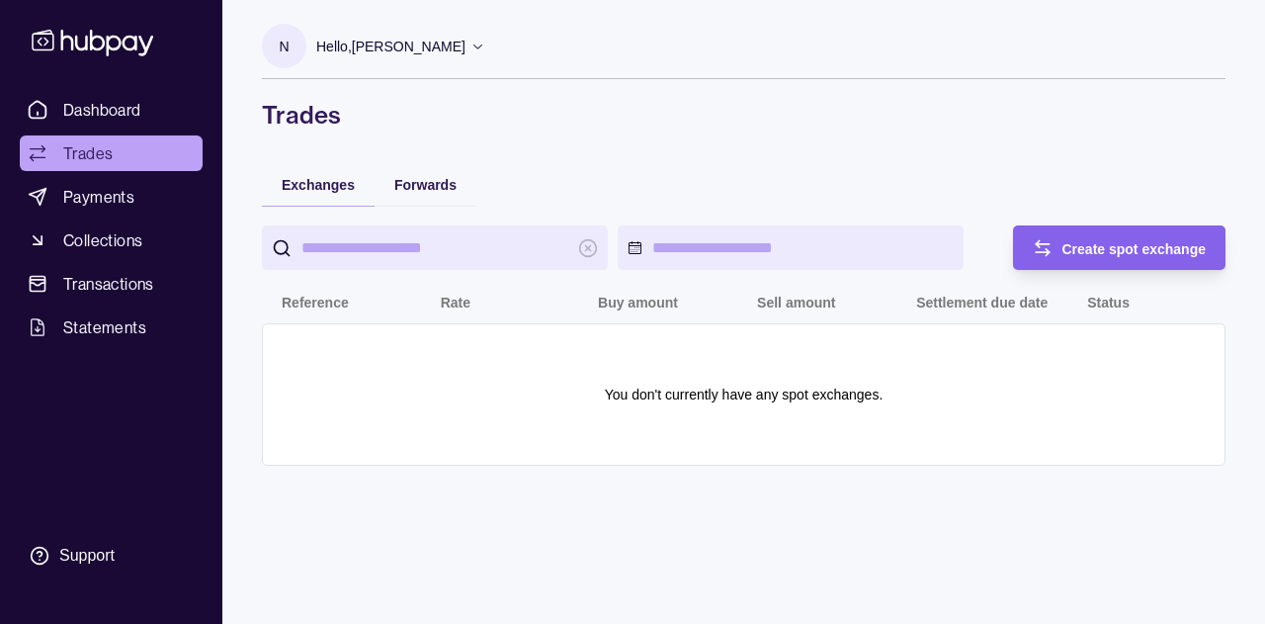
click at [106, 124] on link "Dashboard" at bounding box center [111, 110] width 183 height 36
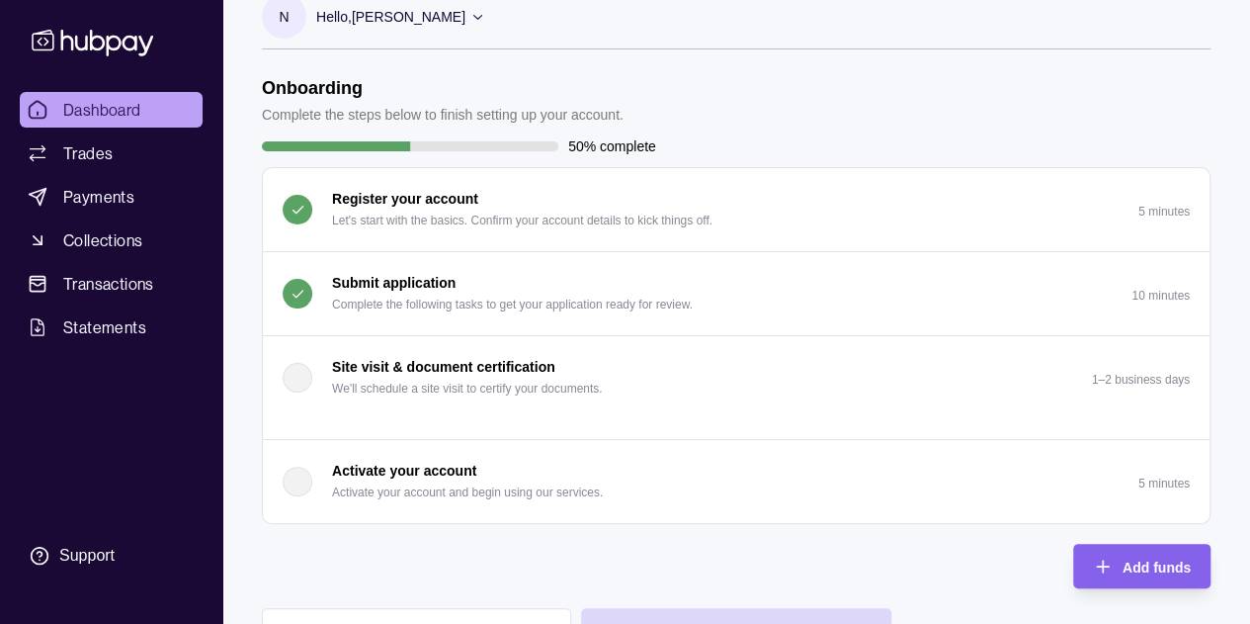
scroll to position [18, 0]
